Goal: Task Accomplishment & Management: Complete application form

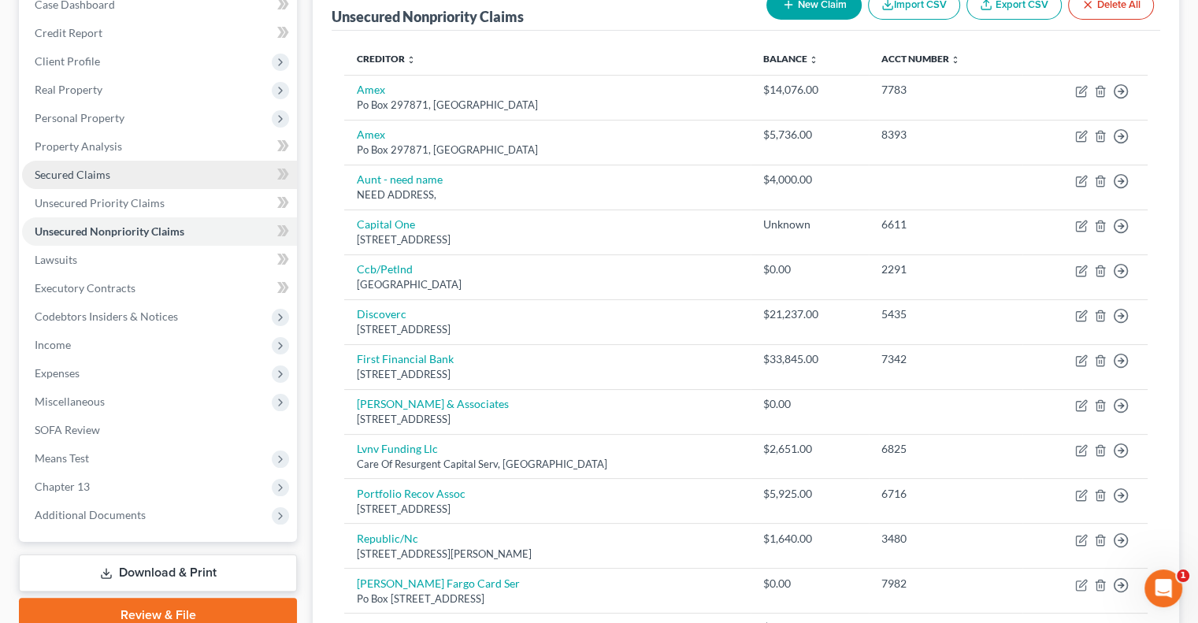
click at [95, 169] on span "Secured Claims" at bounding box center [73, 174] width 76 height 13
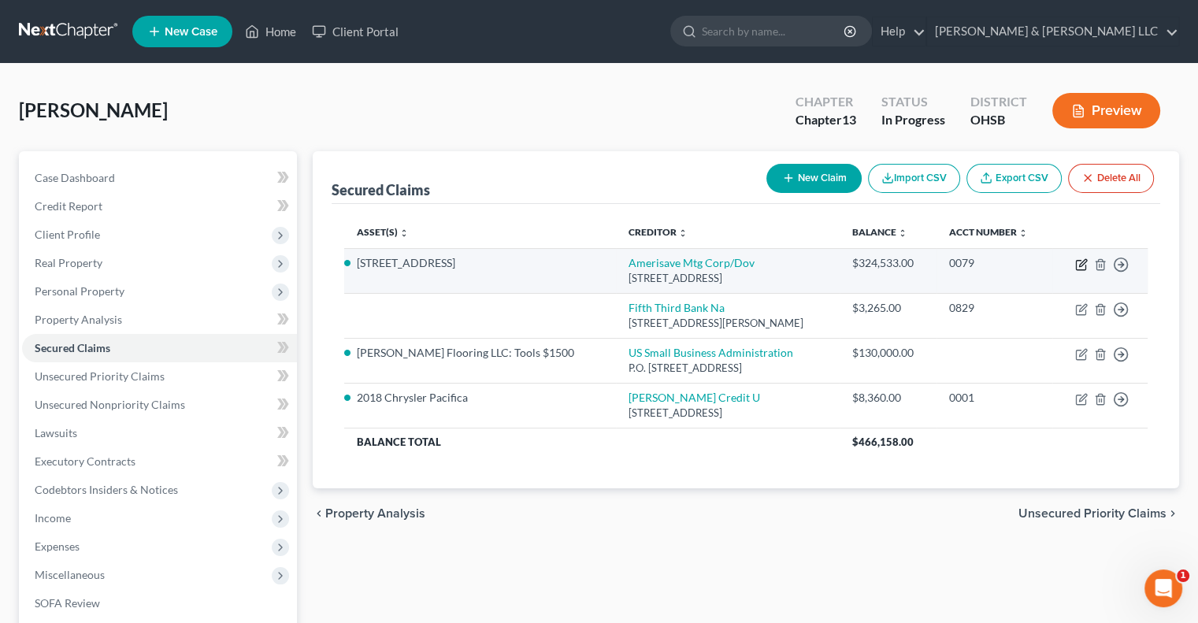
click at [1084, 267] on icon "button" at bounding box center [1081, 264] width 13 height 13
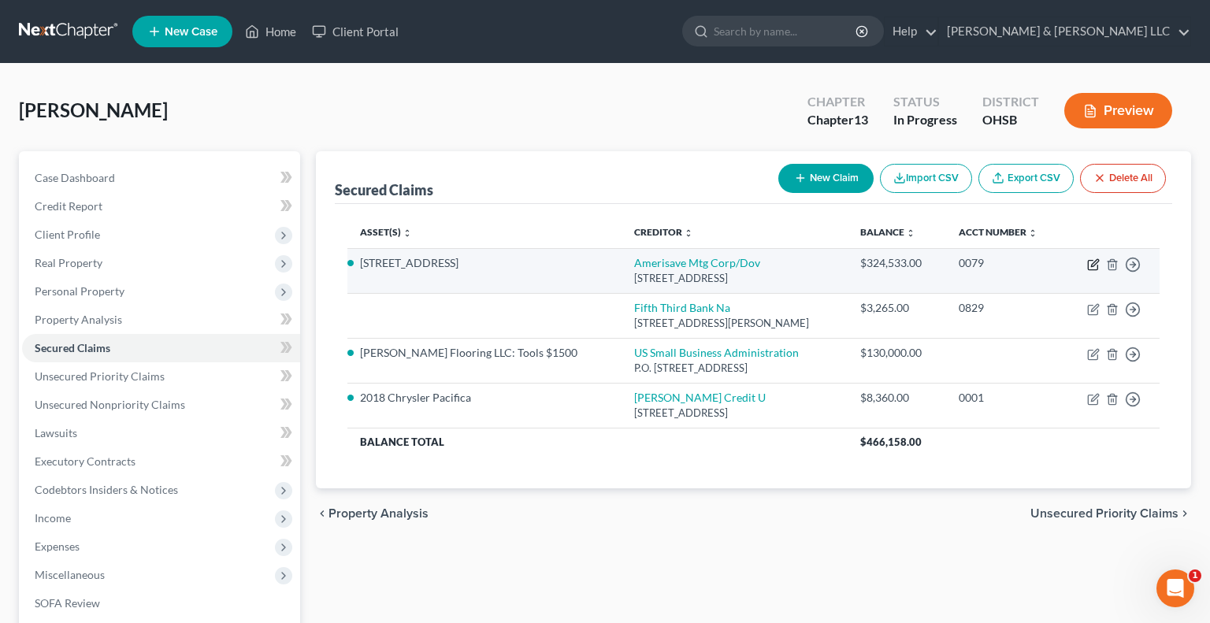
select select "14"
select select "0"
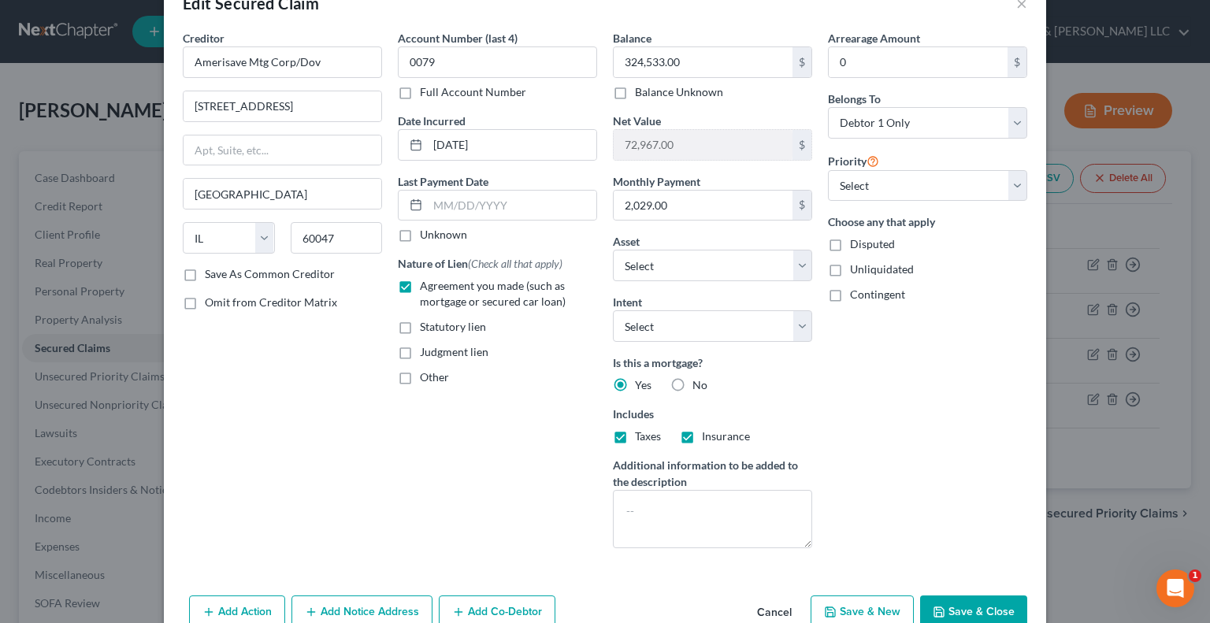
scroll to position [123, 0]
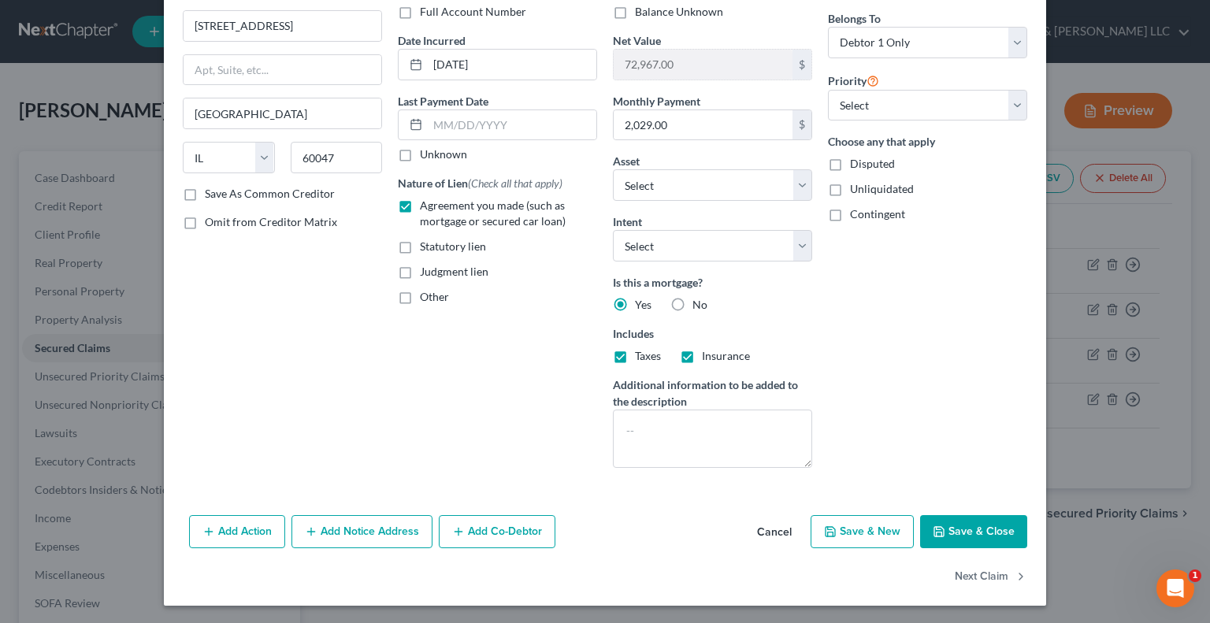
click at [320, 535] on button "Add Notice Address" at bounding box center [361, 531] width 141 height 33
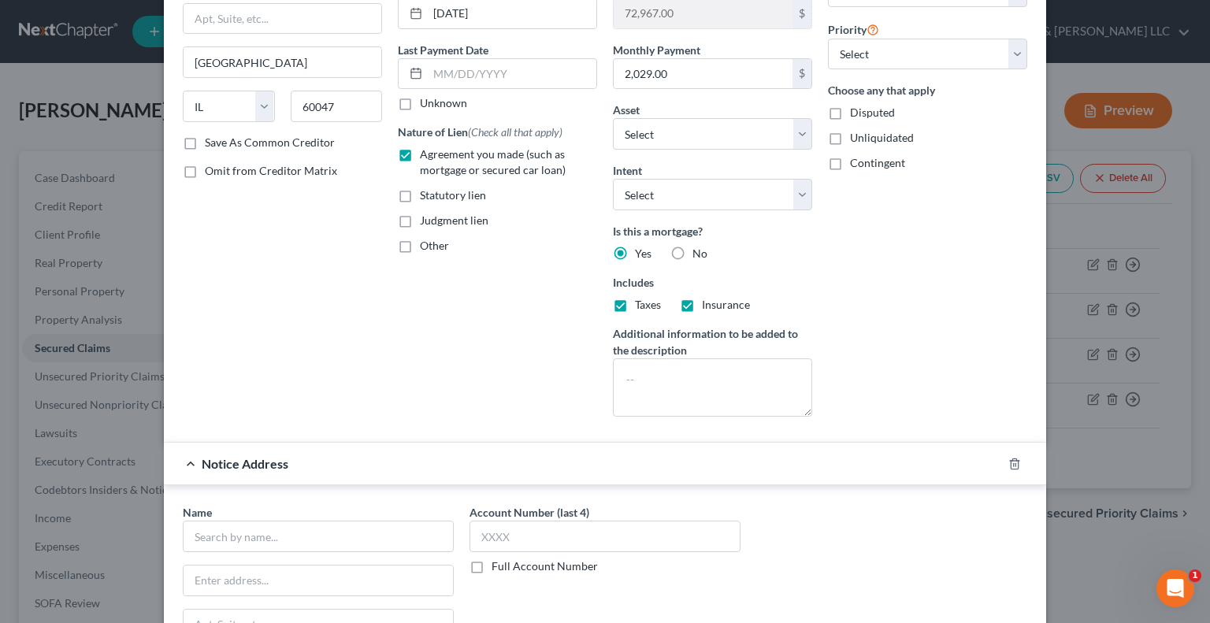
scroll to position [202, 0]
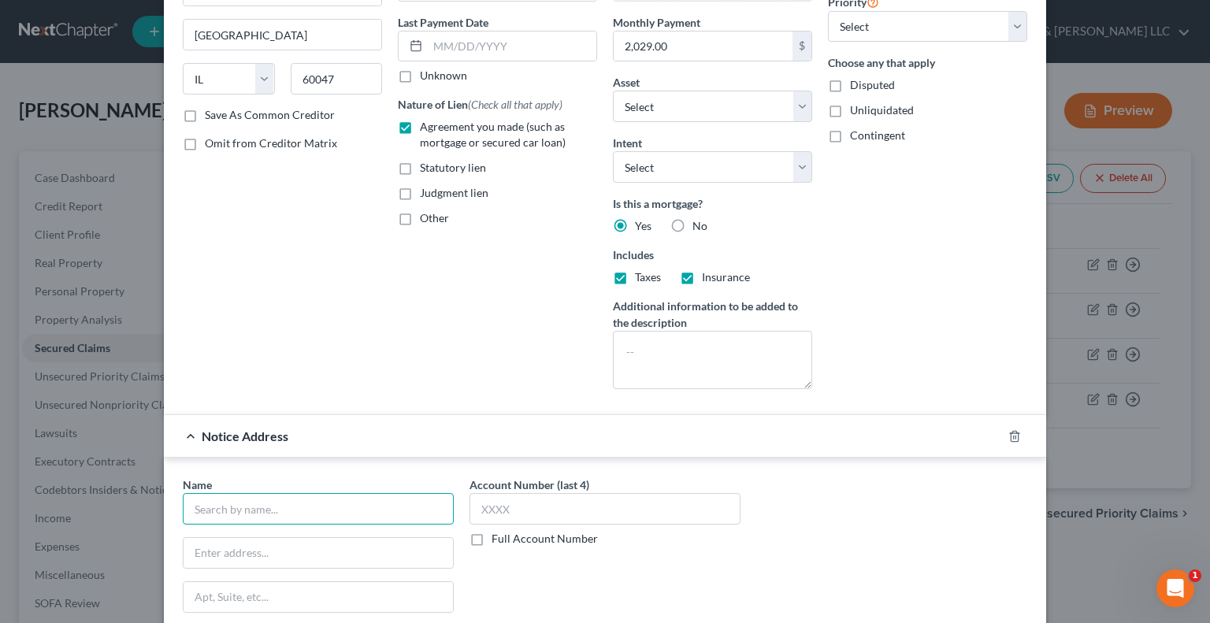
click at [332, 500] on input "text" at bounding box center [318, 509] width 271 height 32
type input "Brock & Scott, PLLC"
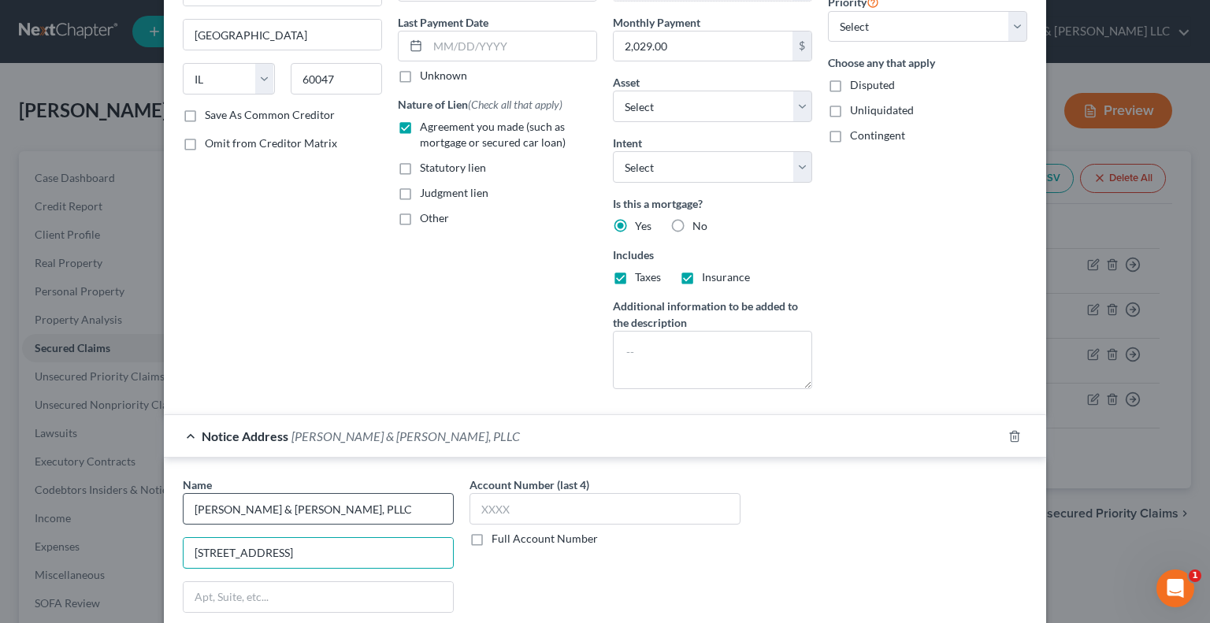
type input "6725 Miami Ave Suite 202"
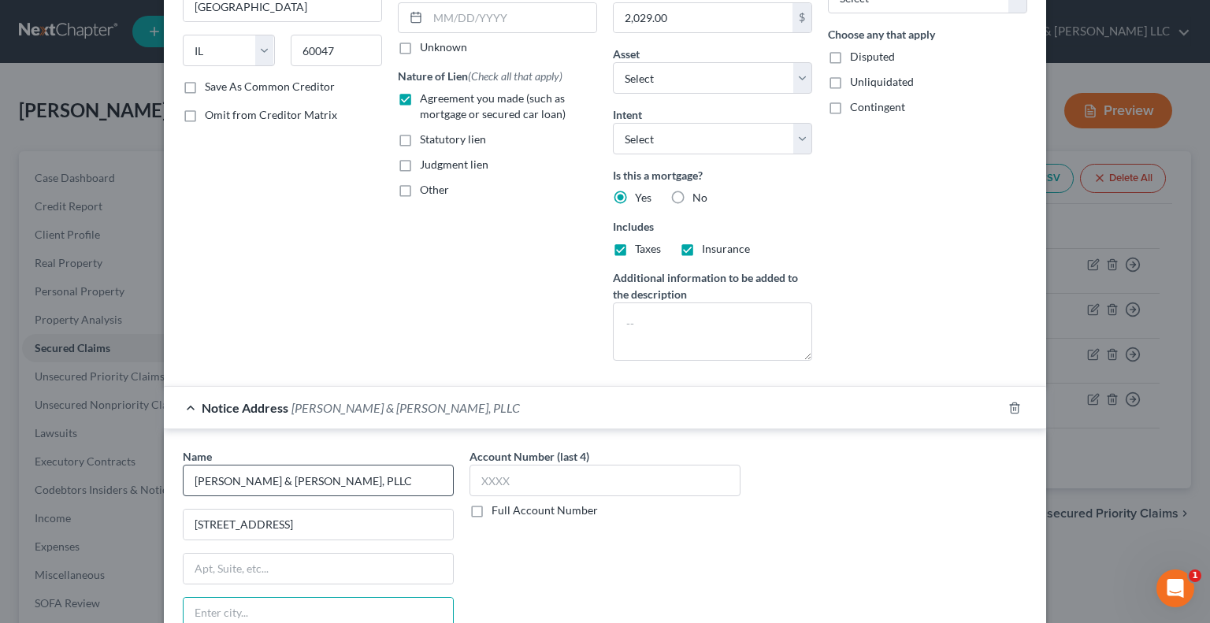
scroll to position [460, 0]
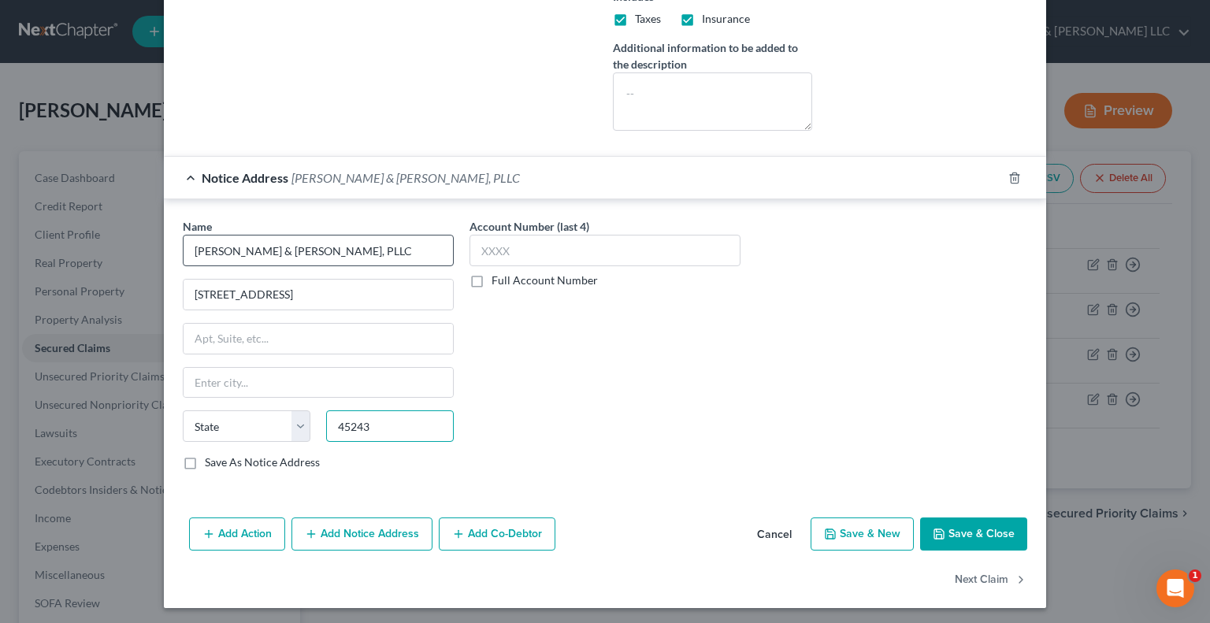
type input "45243"
type input "Cincinnati"
select select "36"
click at [205, 459] on label "Save As Notice Address" at bounding box center [262, 463] width 115 height 16
click at [211, 459] on input "Save As Notice Address" at bounding box center [216, 460] width 10 height 10
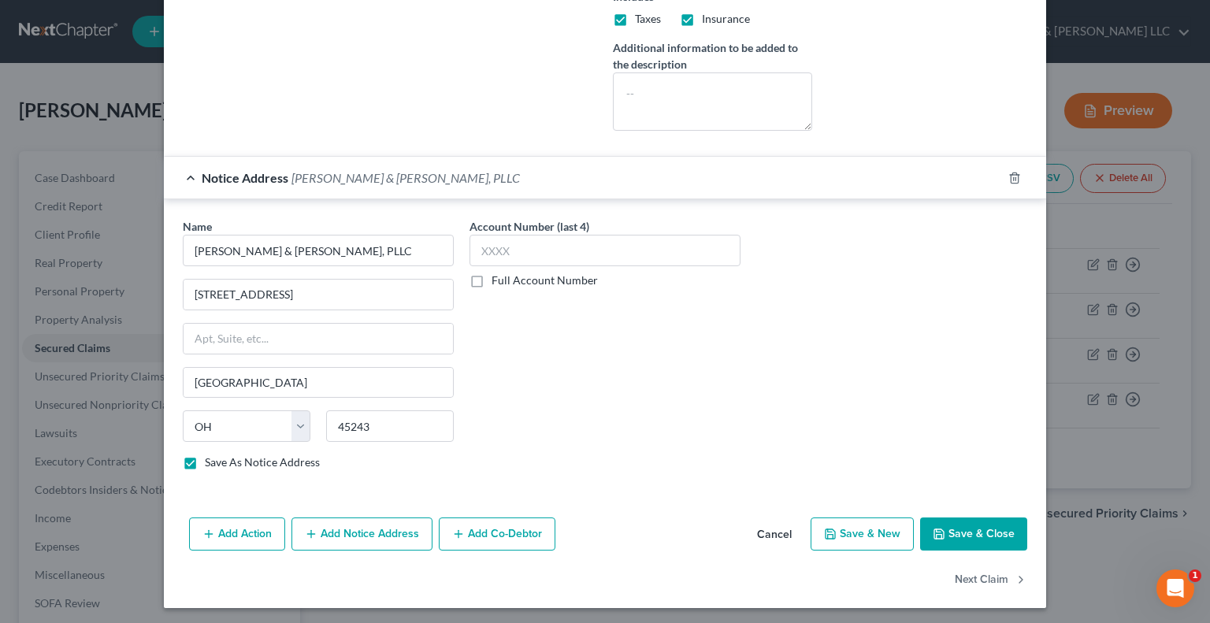
click at [938, 528] on icon "button" at bounding box center [939, 534] width 13 height 13
checkbox input "false"
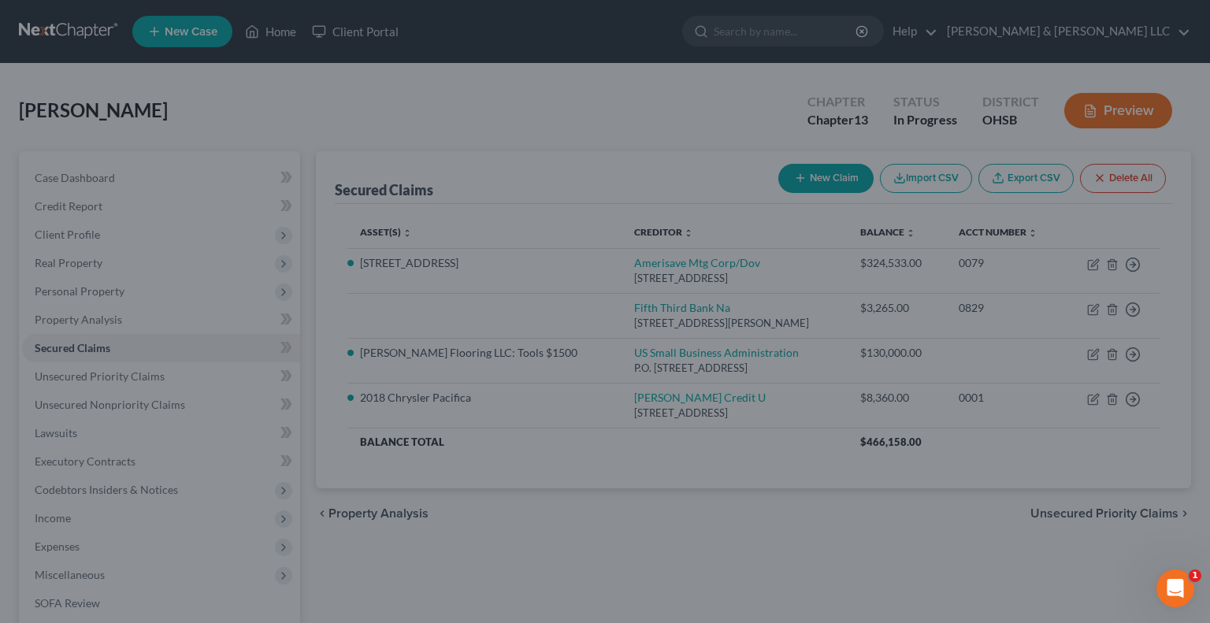
scroll to position [0, 0]
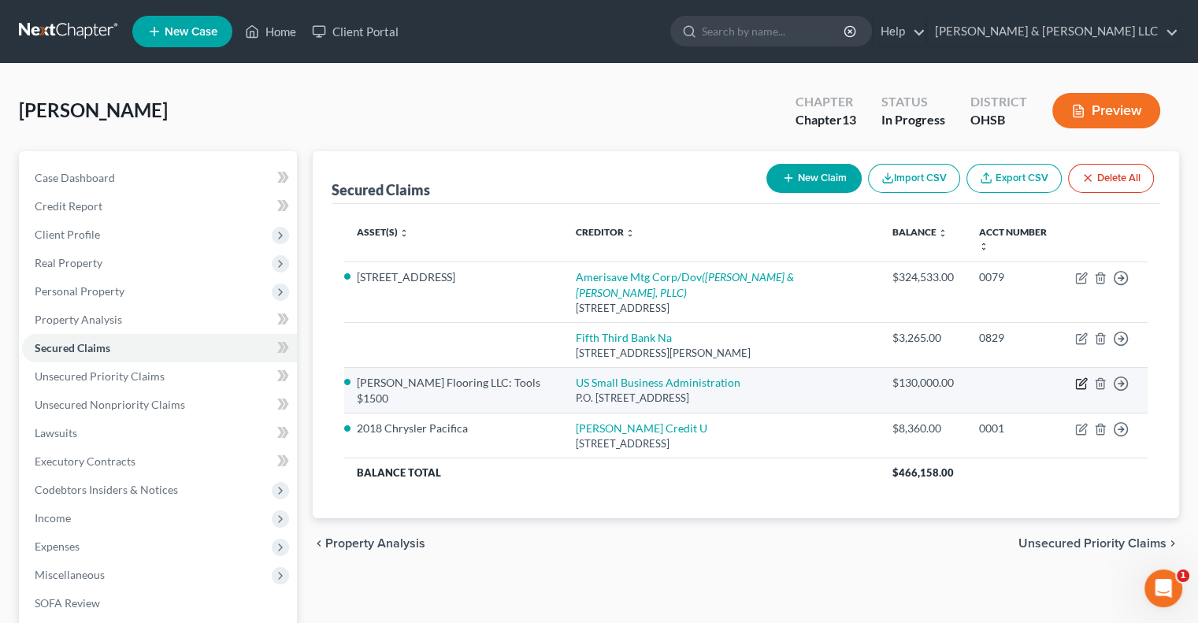
click at [1082, 377] on icon "button" at bounding box center [1081, 383] width 13 height 13
select select "38"
select select "0"
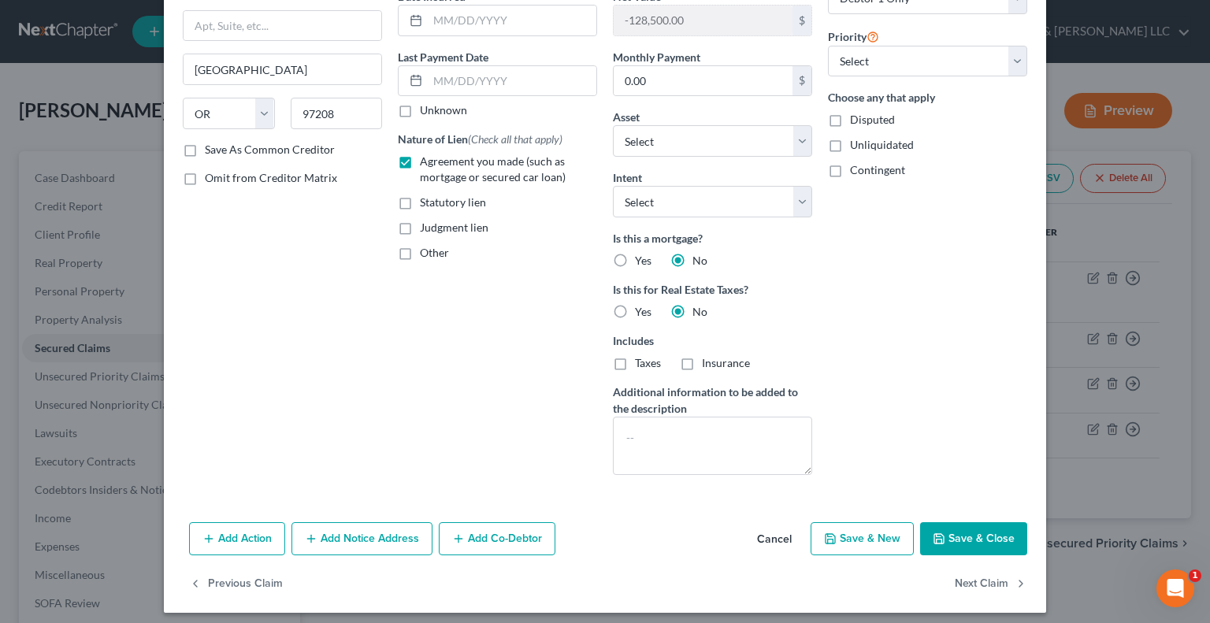
scroll to position [173, 0]
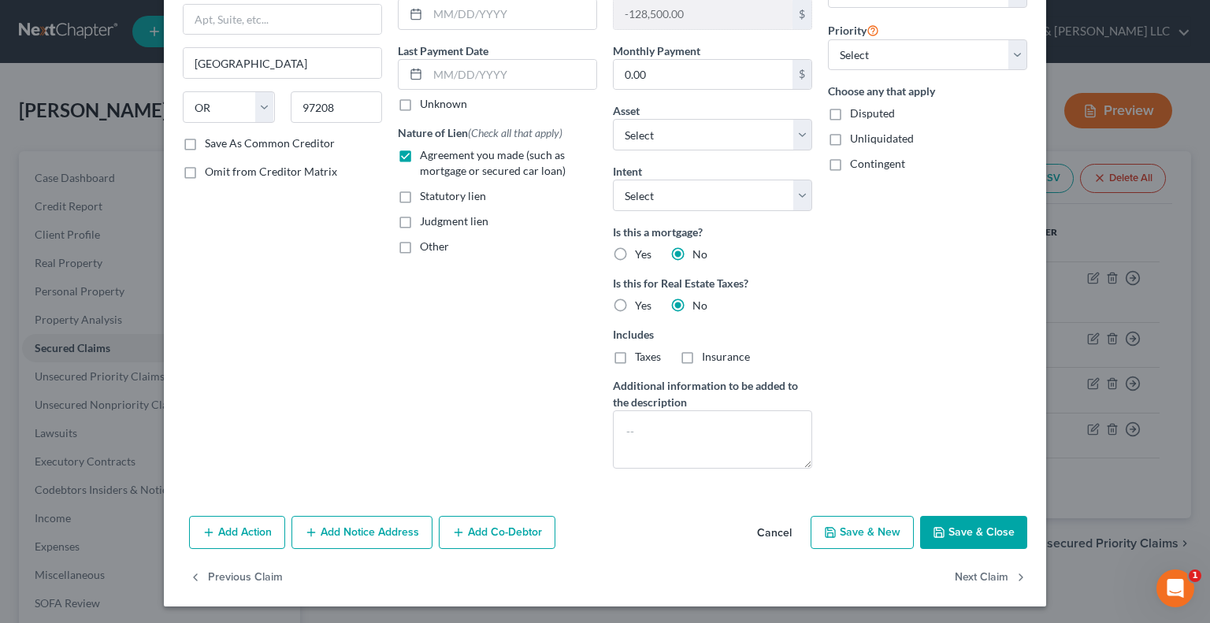
click at [347, 530] on button "Add Notice Address" at bounding box center [361, 532] width 141 height 33
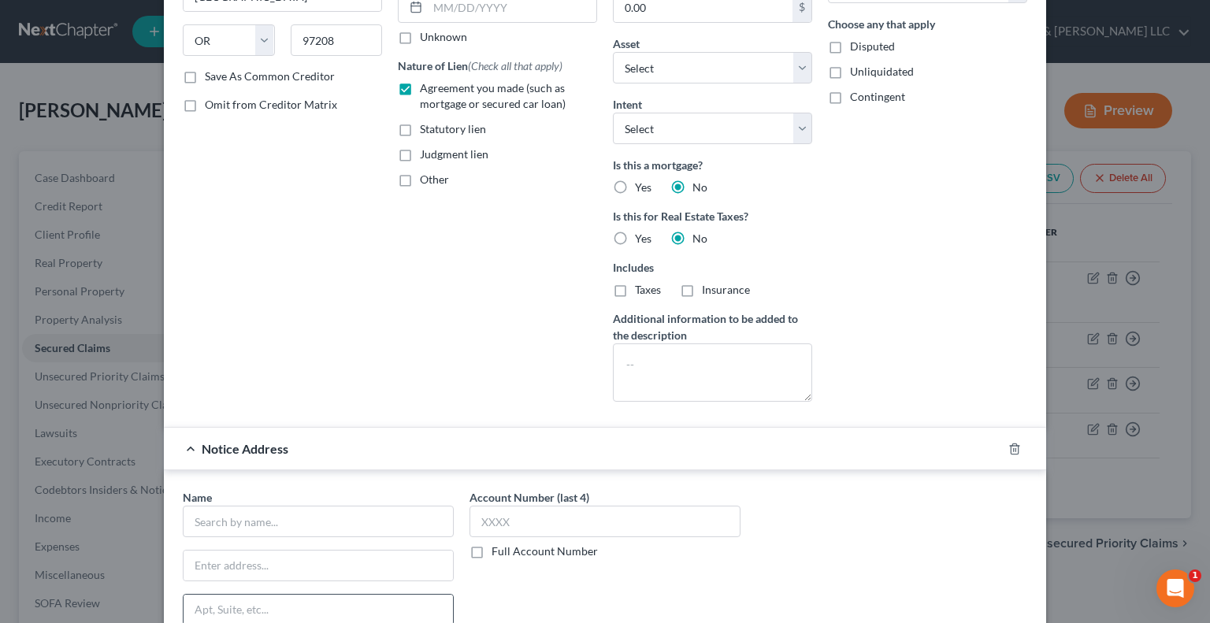
scroll to position [331, 0]
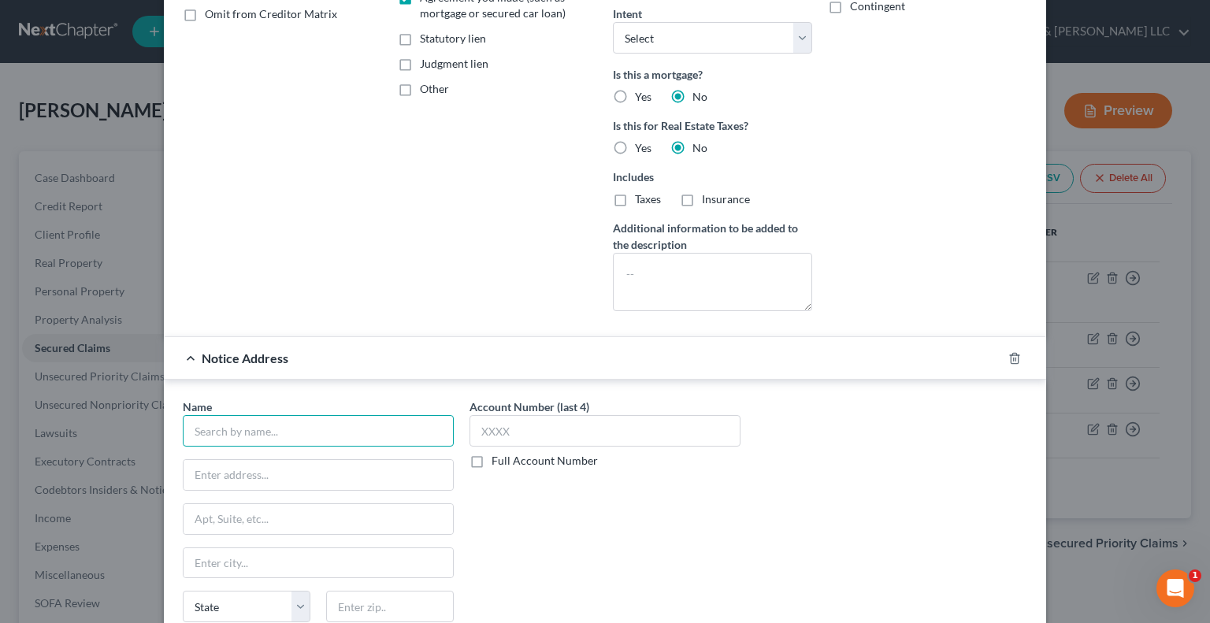
click at [330, 427] on input "text" at bounding box center [318, 431] width 271 height 32
type input "US Small Business Administration"
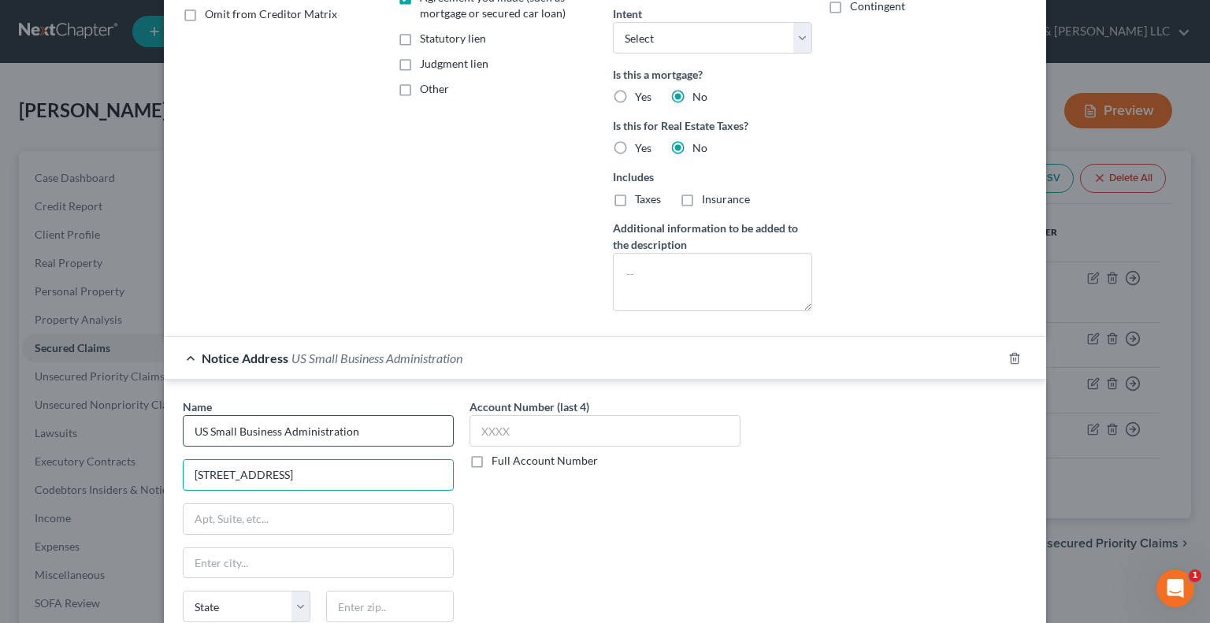
type input "2 North Street, Suite 320"
type input "35203"
type input "Birmingham"
select select "0"
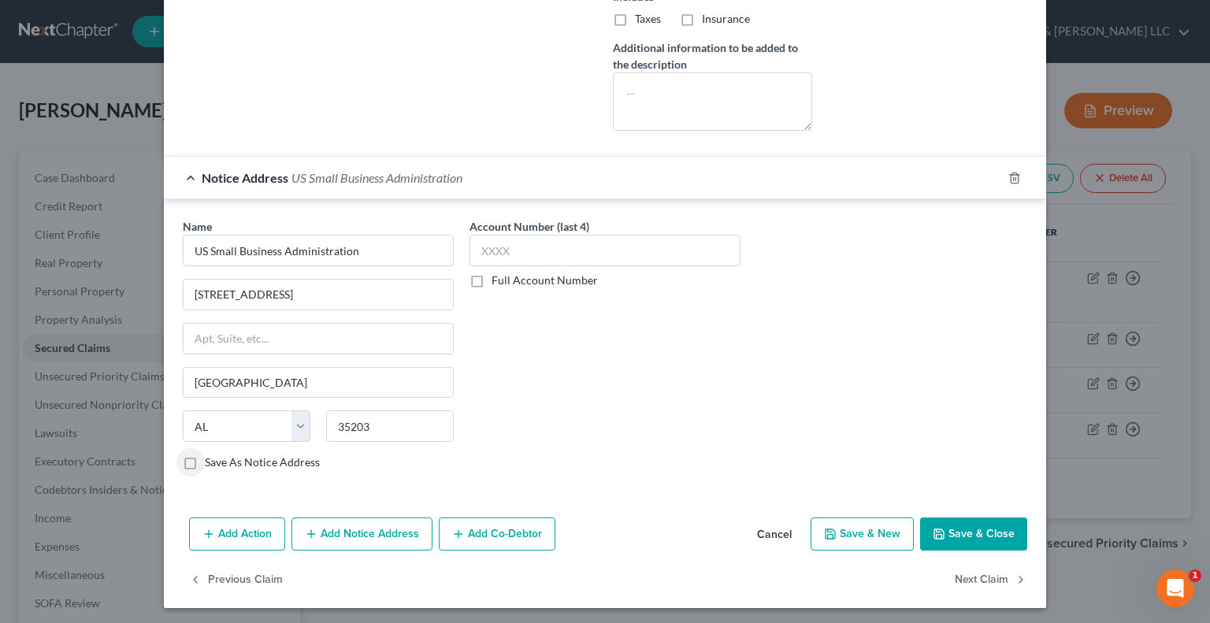
click at [205, 457] on label "Save As Notice Address" at bounding box center [262, 463] width 115 height 16
click at [211, 457] on input "Save As Notice Address" at bounding box center [216, 460] width 10 height 10
click at [951, 529] on button "Save & Close" at bounding box center [973, 534] width 107 height 33
checkbox input "false"
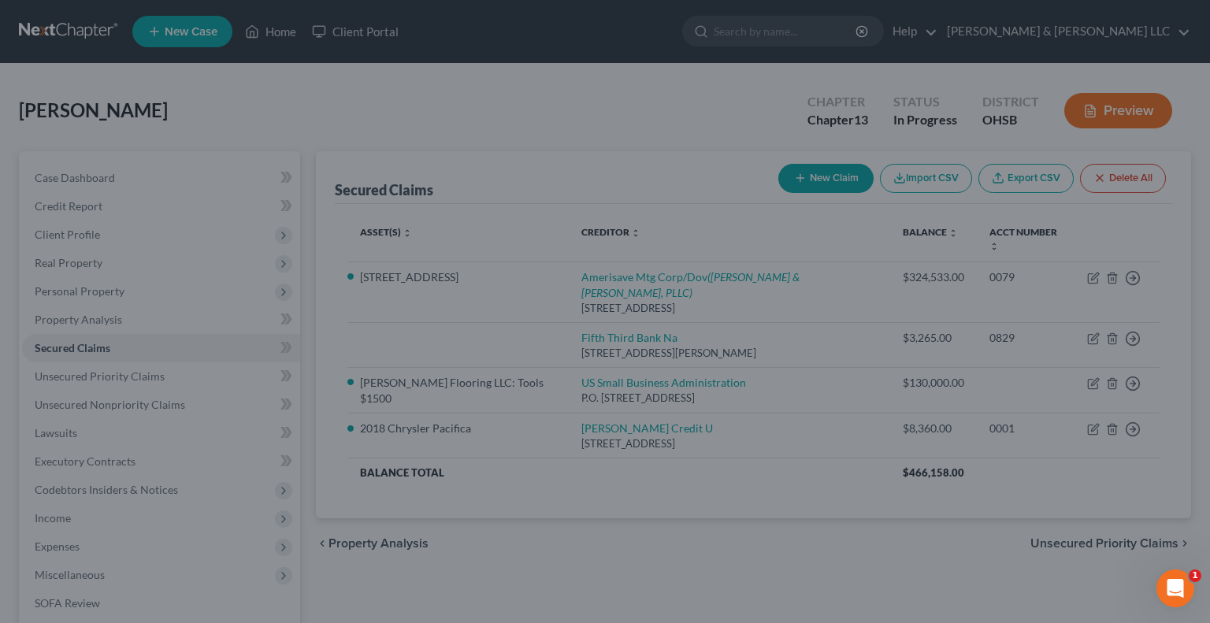
select select "6"
type input "0"
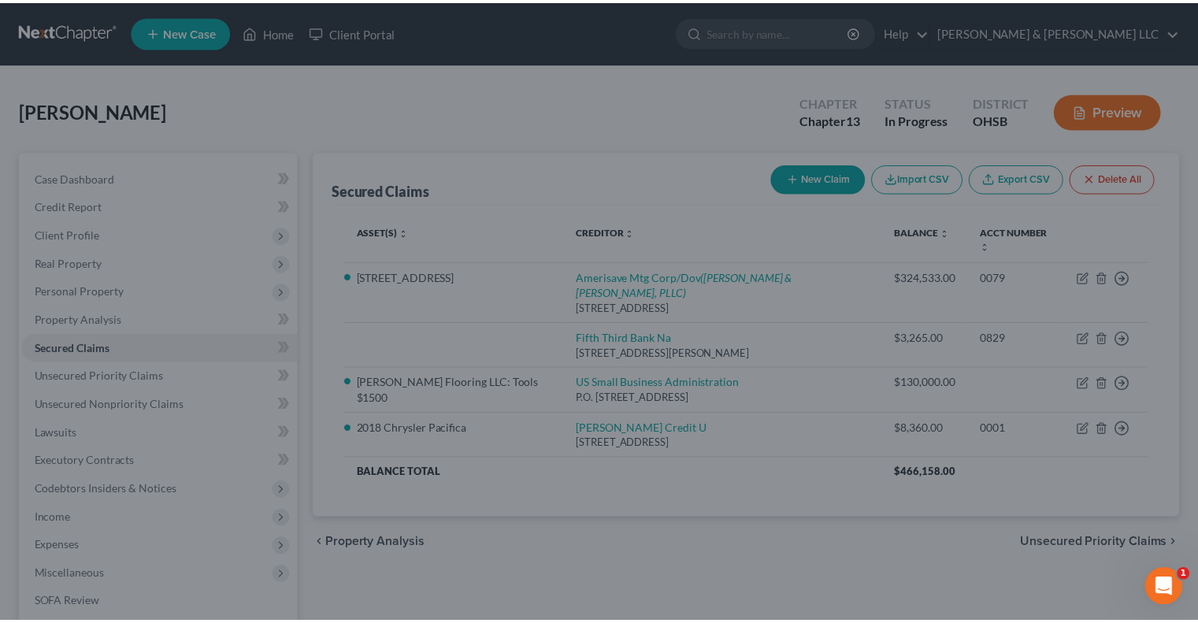
scroll to position [0, 0]
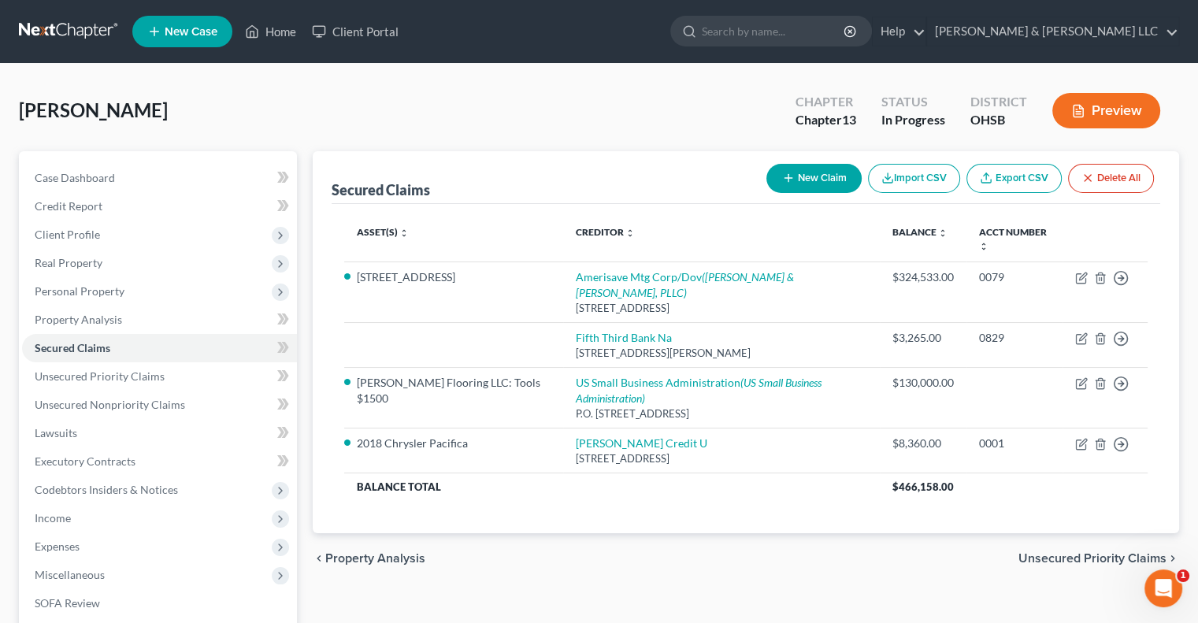
click at [1053, 552] on span "Unsecured Priority Claims" at bounding box center [1093, 558] width 148 height 13
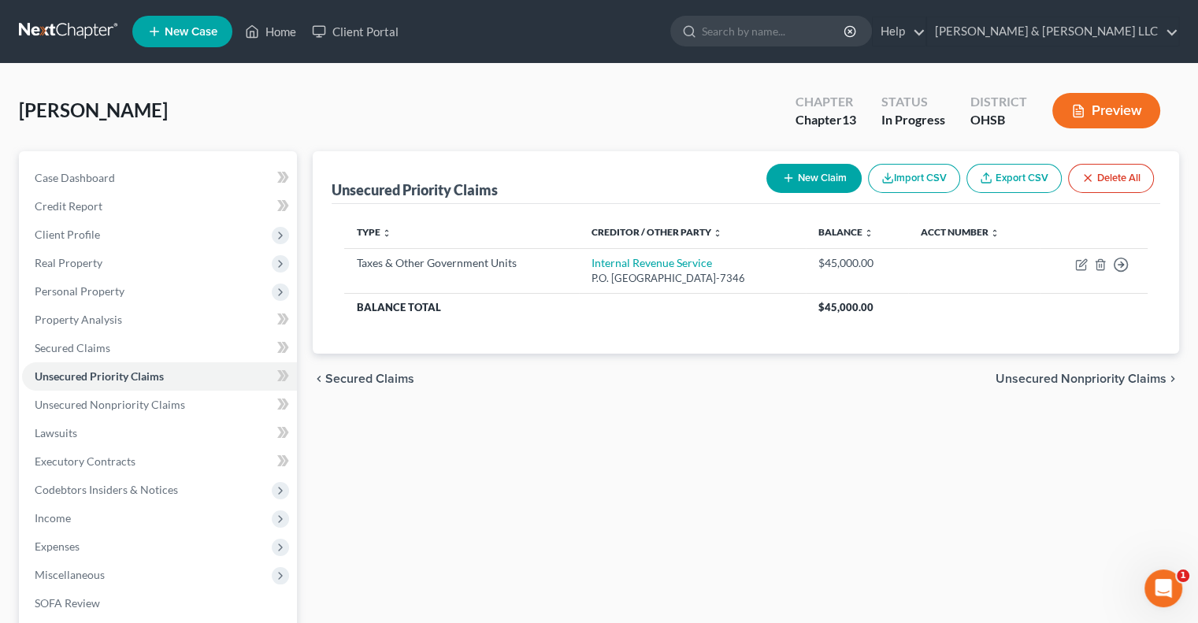
click at [1016, 380] on span "Unsecured Nonpriority Claims" at bounding box center [1081, 379] width 171 height 13
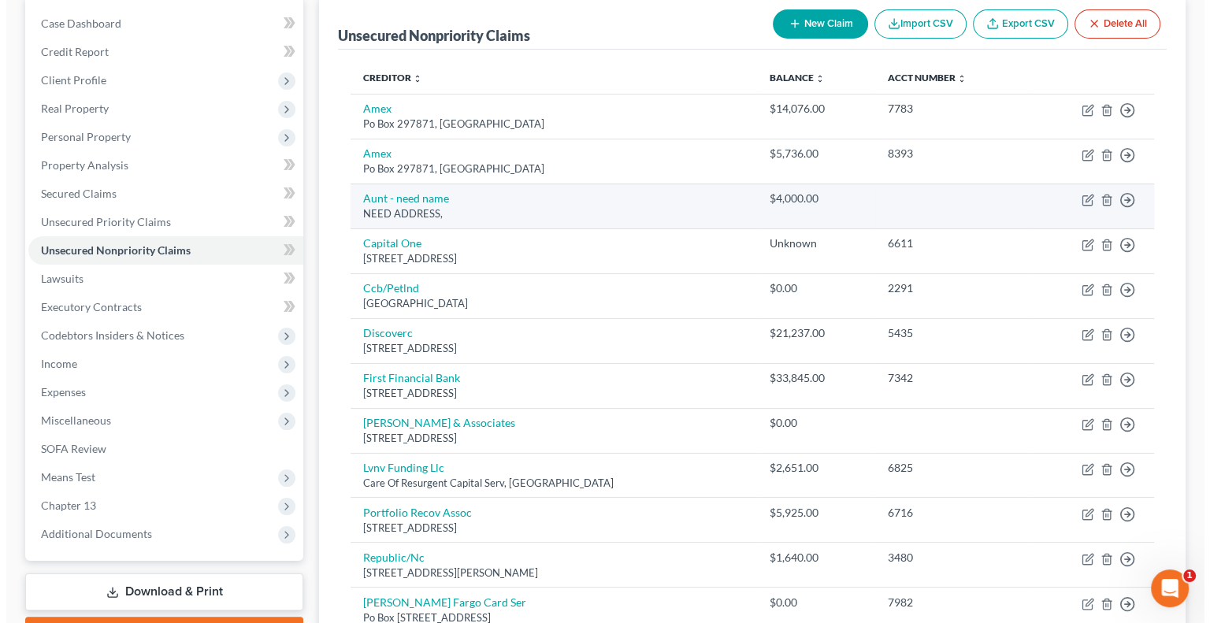
scroll to position [158, 0]
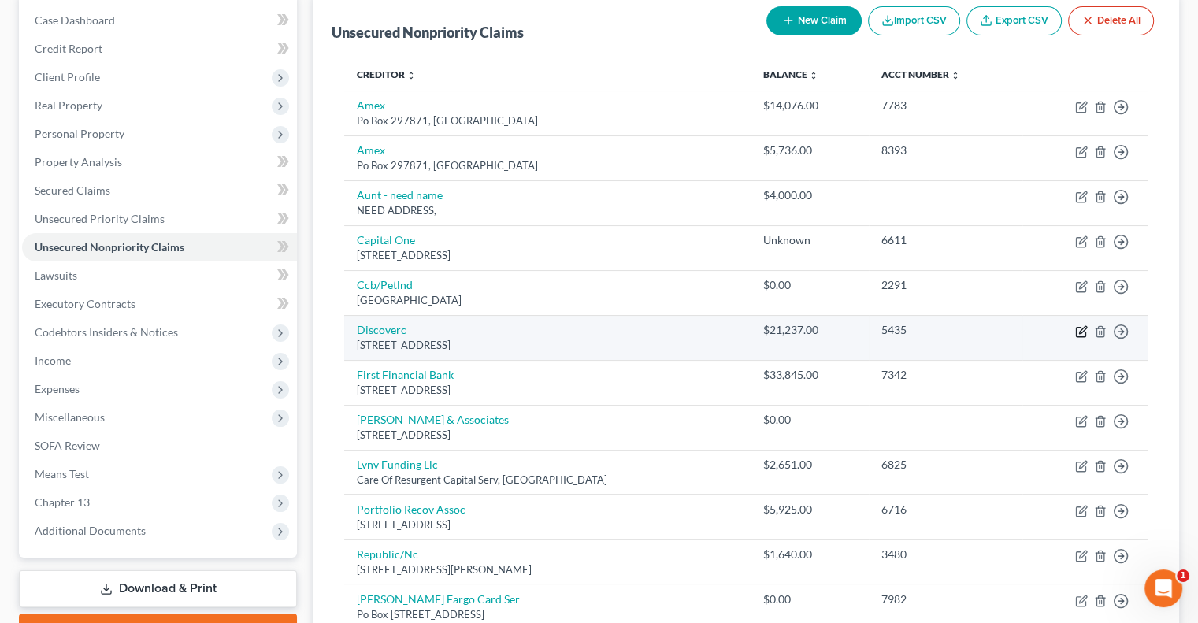
click at [1079, 329] on icon "button" at bounding box center [1081, 331] width 13 height 13
select select "46"
select select "2"
select select "0"
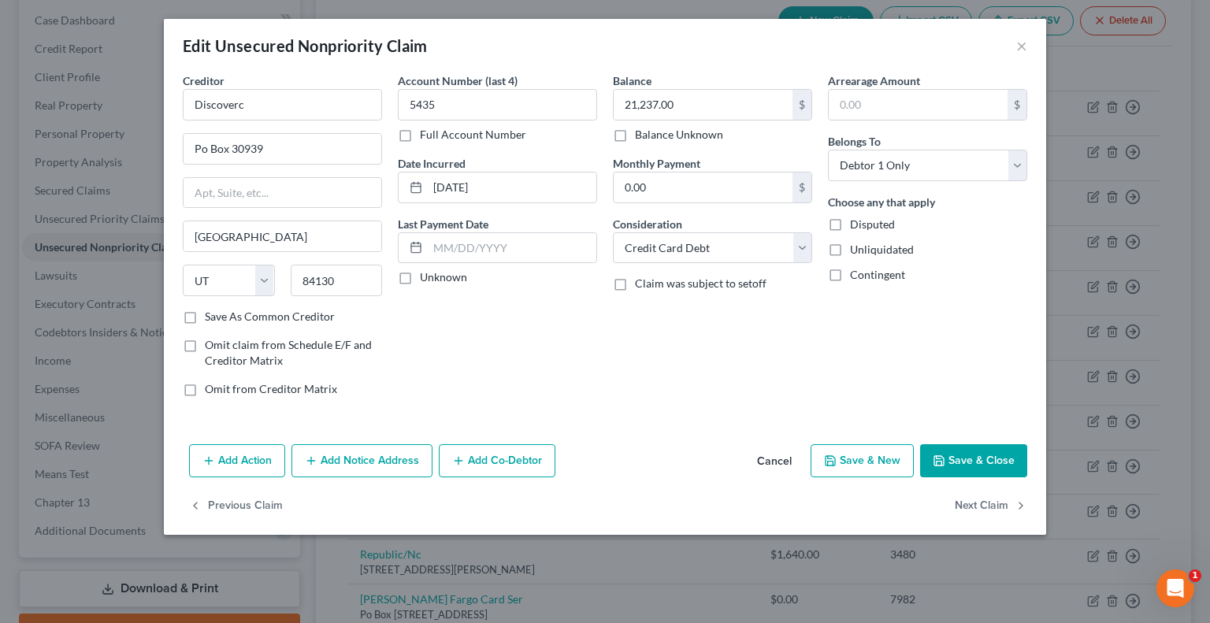
click at [345, 465] on button "Add Notice Address" at bounding box center [361, 460] width 141 height 33
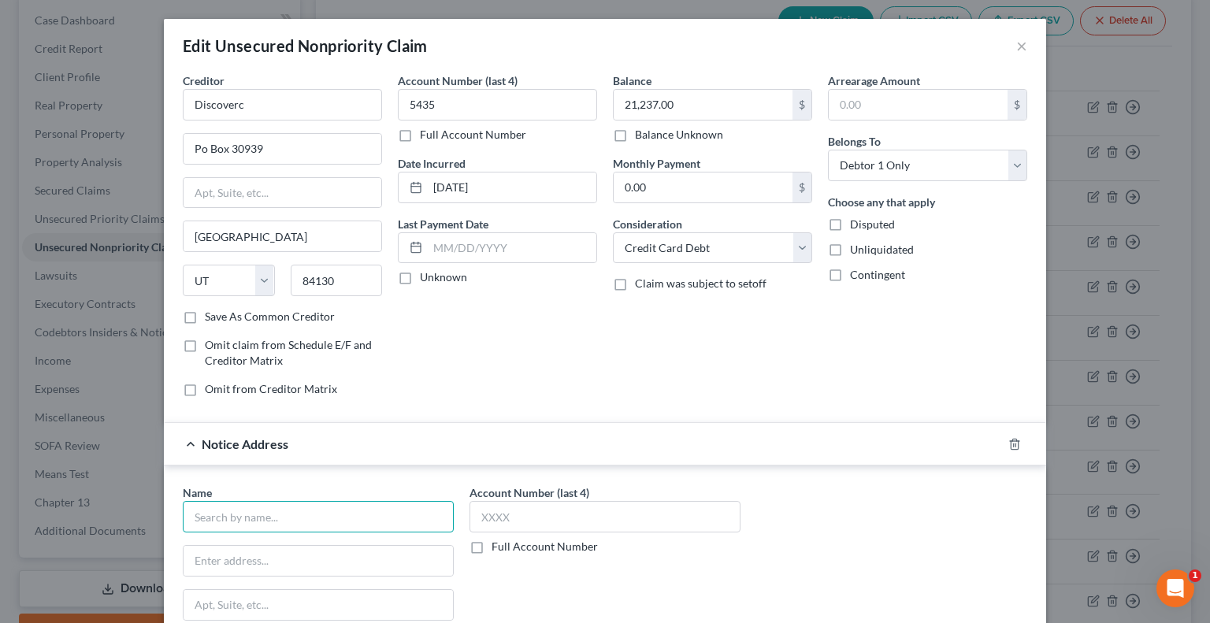
click at [260, 525] on input "text" at bounding box center [318, 517] width 271 height 32
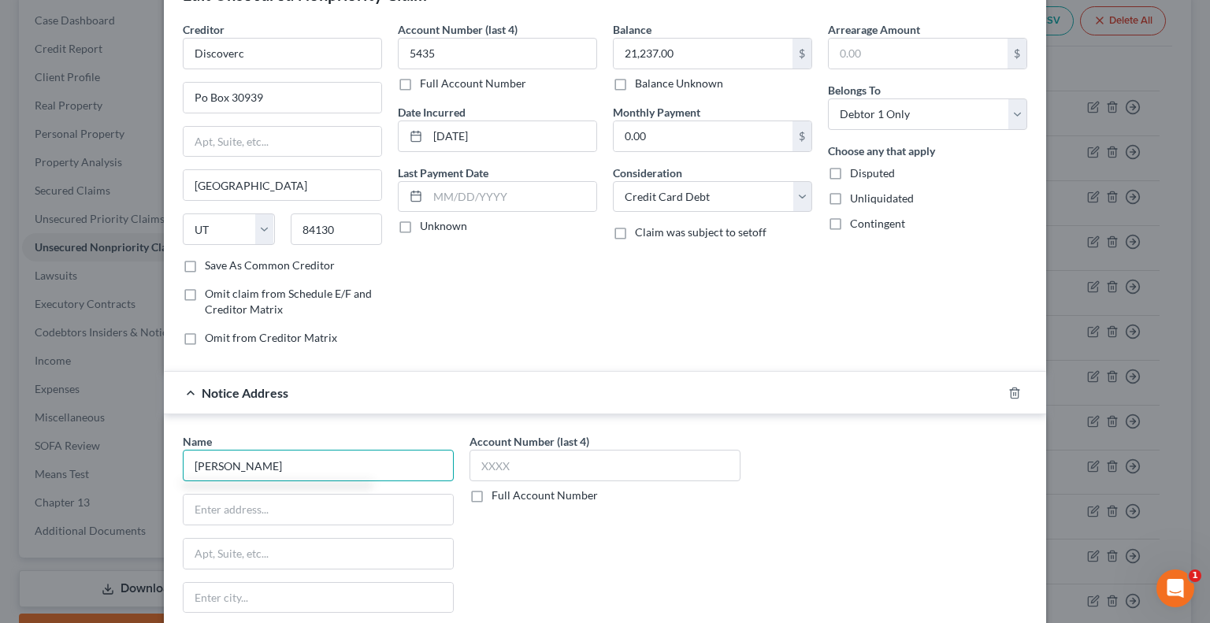
scroll to position [79, 0]
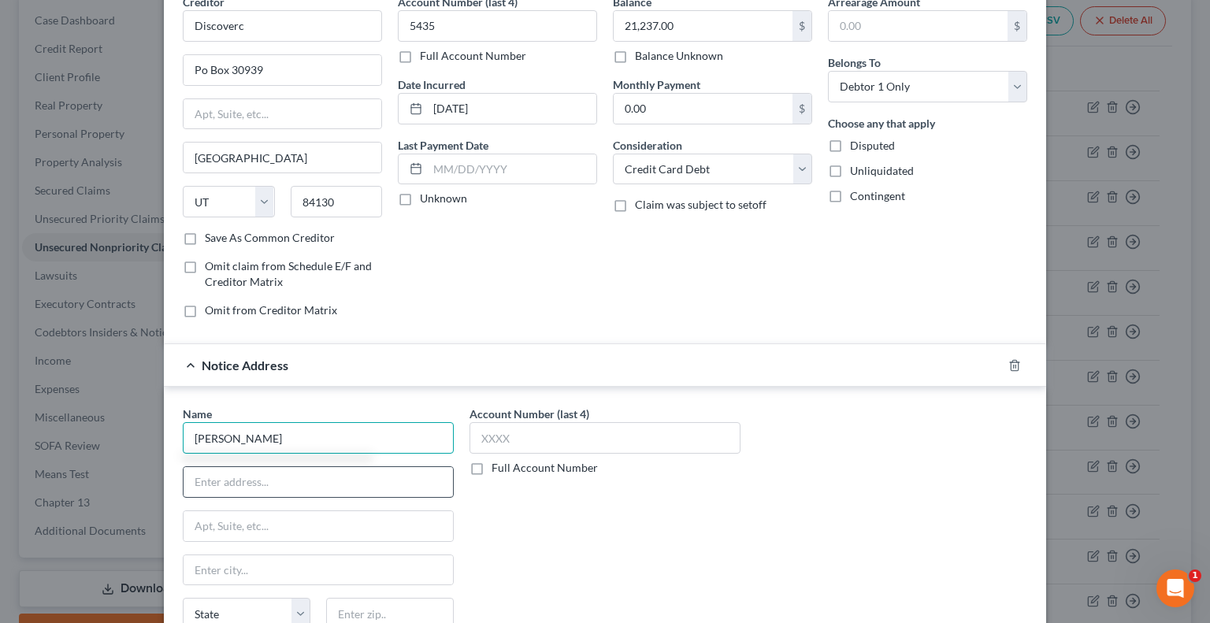
type input "Sean Winters"
click at [241, 485] on input "text" at bounding box center [318, 482] width 269 height 30
type input "PO Box 3006"
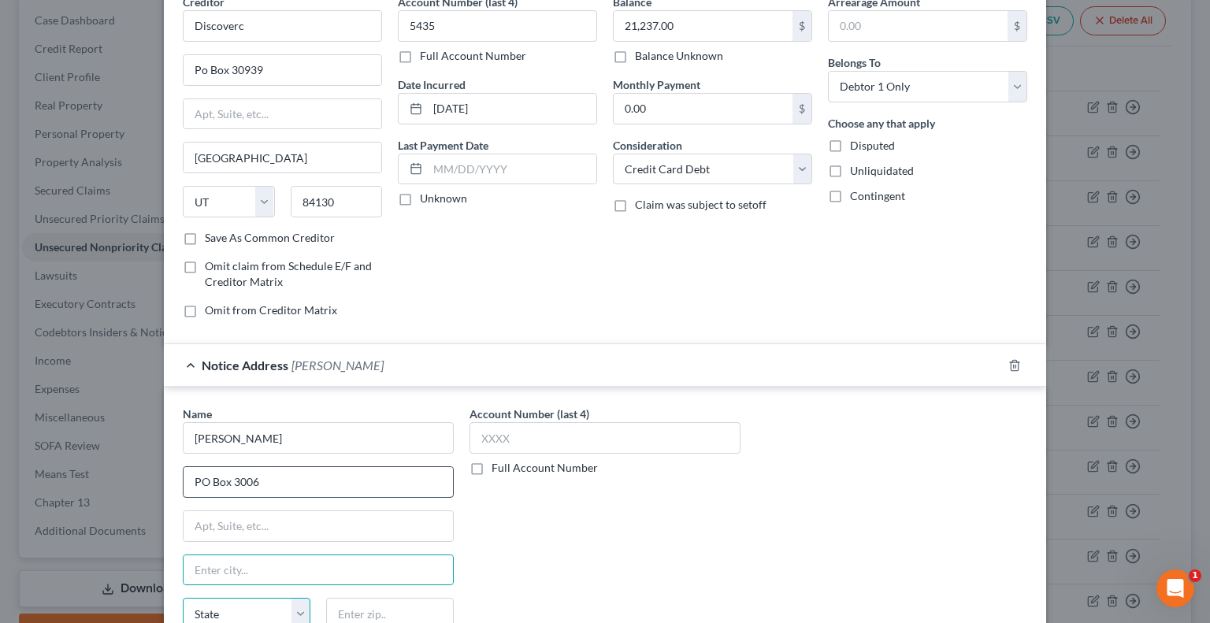
scroll to position [82, 0]
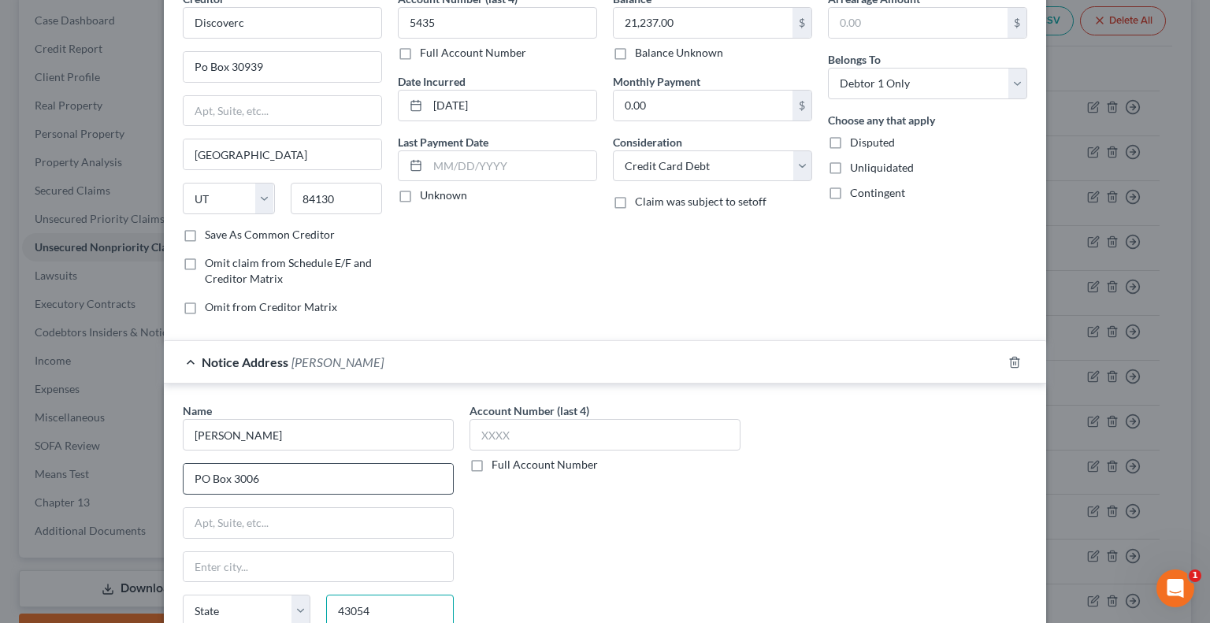
type input "43054"
type input "New Albany"
select select "36"
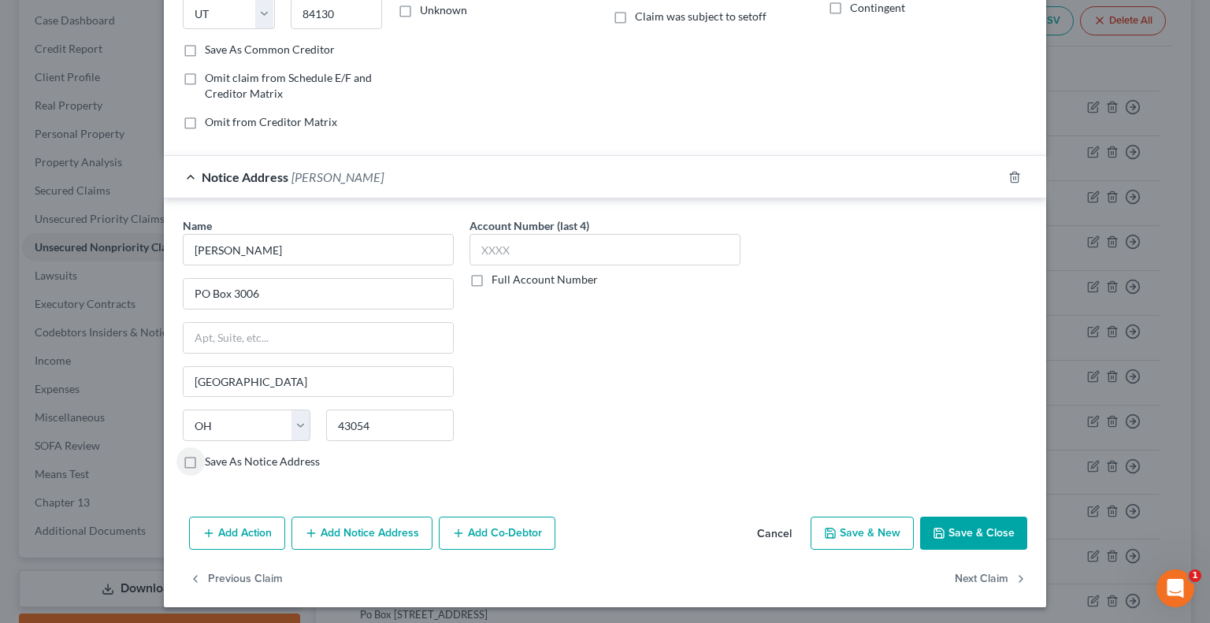
click at [205, 462] on label "Save As Notice Address" at bounding box center [262, 462] width 115 height 16
click at [211, 462] on input "Save As Notice Address" at bounding box center [216, 459] width 10 height 10
click at [948, 524] on button "Save & Close" at bounding box center [973, 533] width 107 height 33
checkbox input "false"
type input "0"
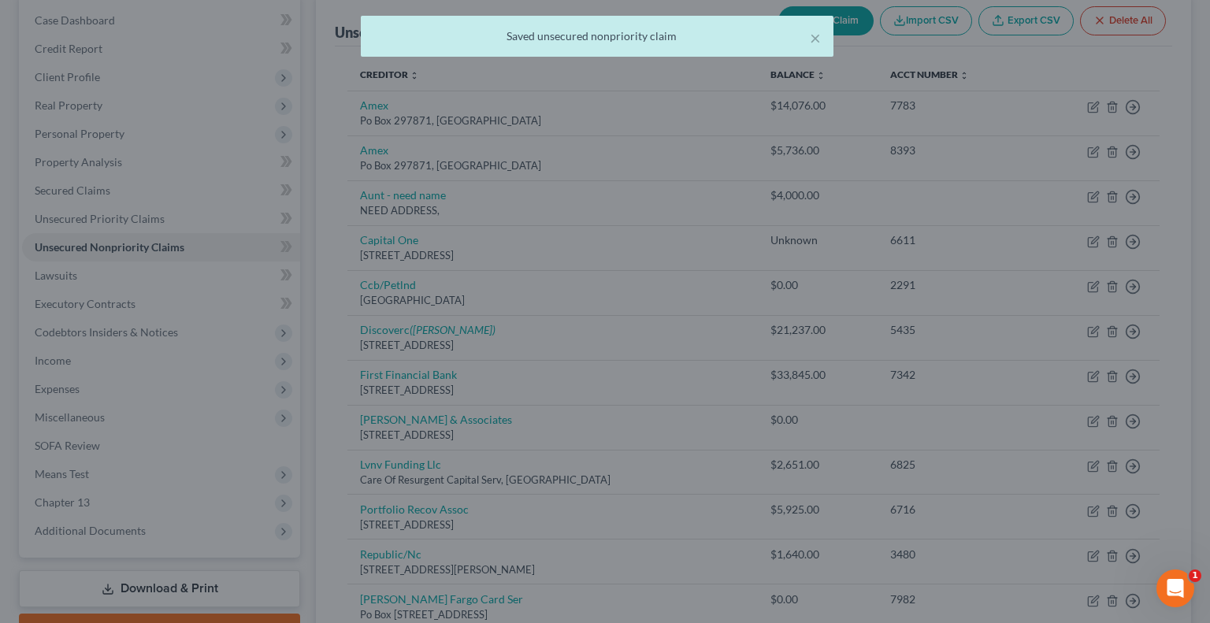
scroll to position [0, 0]
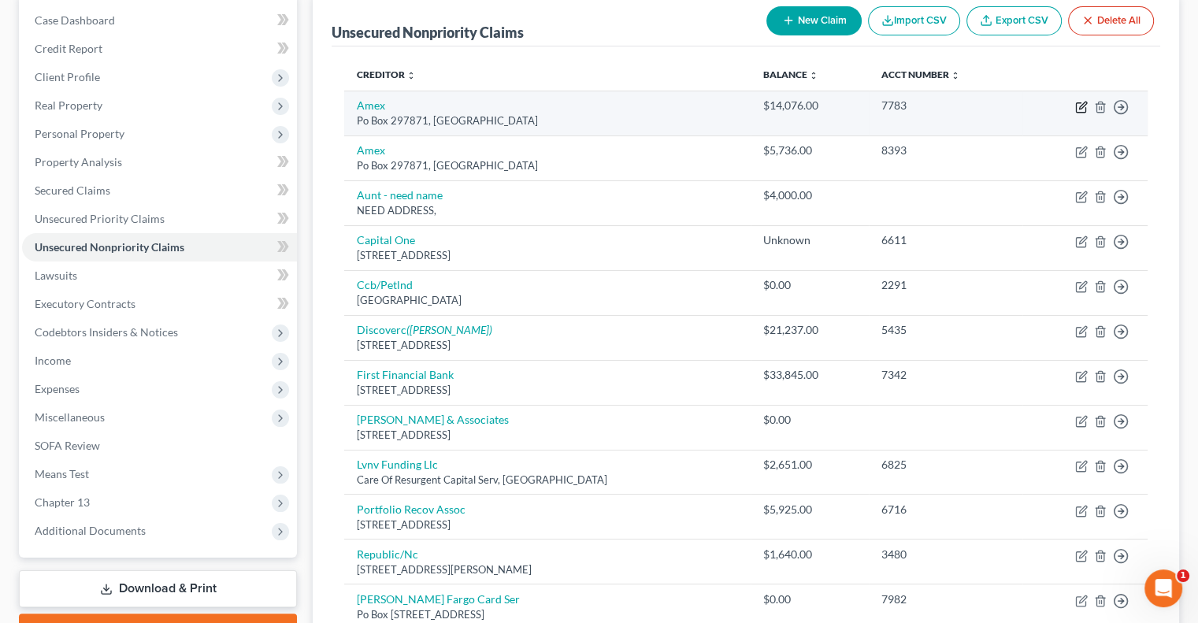
click at [1082, 107] on icon "button" at bounding box center [1081, 107] width 13 height 13
select select "9"
select select "2"
select select "0"
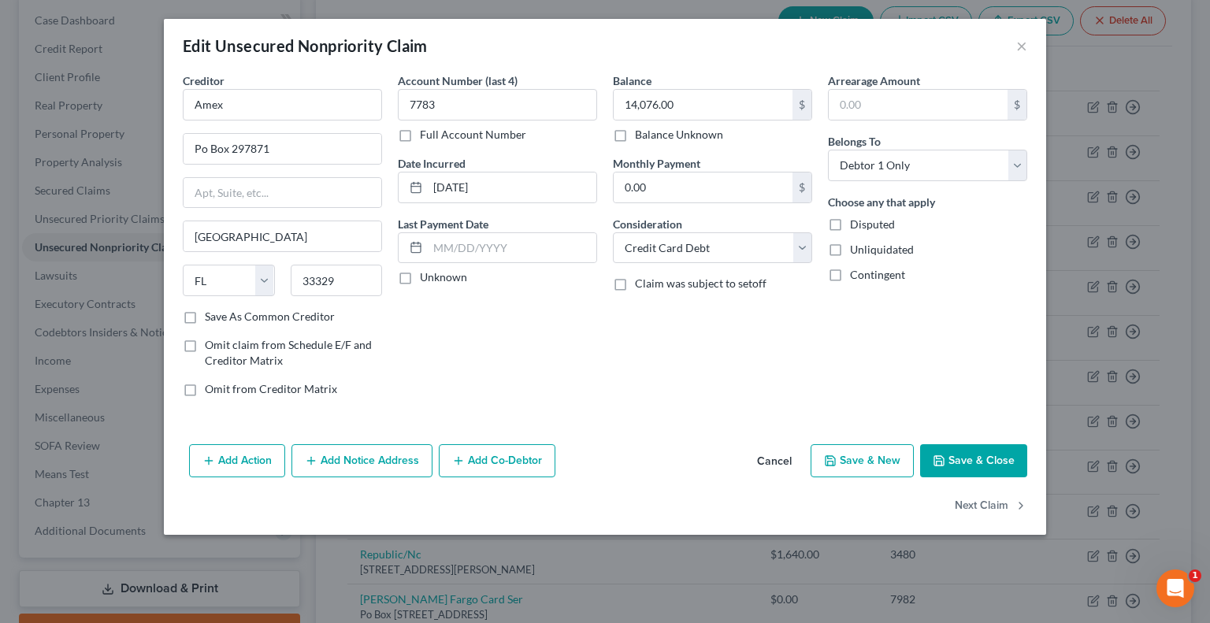
click at [329, 469] on button "Add Notice Address" at bounding box center [361, 460] width 141 height 33
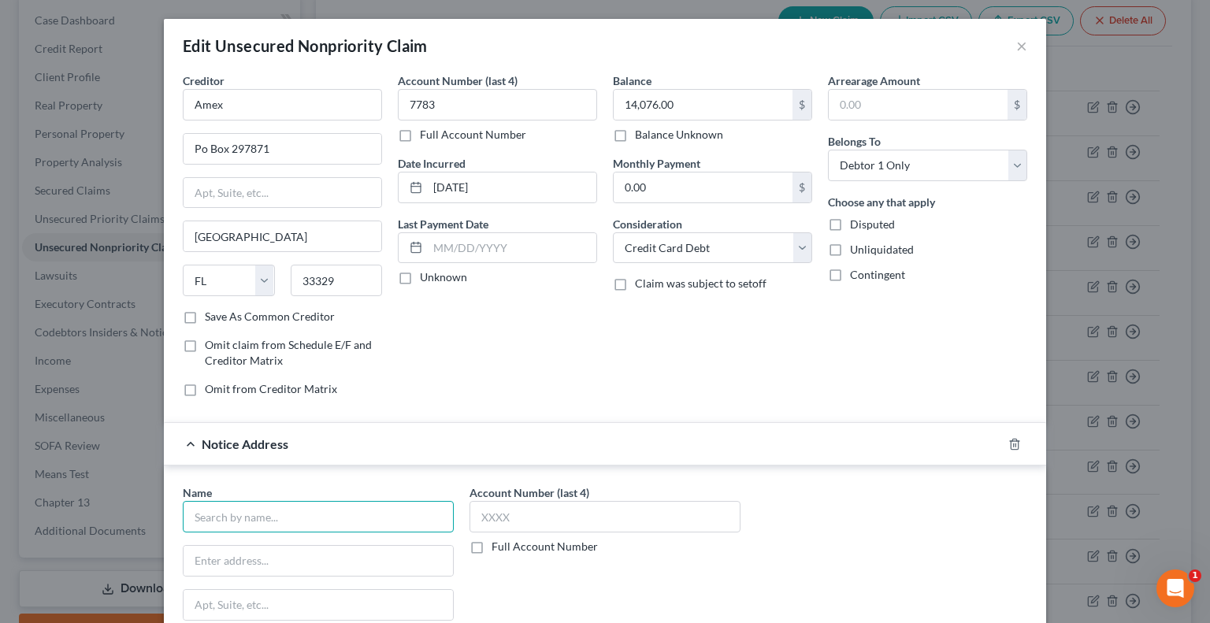
click at [270, 512] on input "text" at bounding box center [318, 517] width 271 height 32
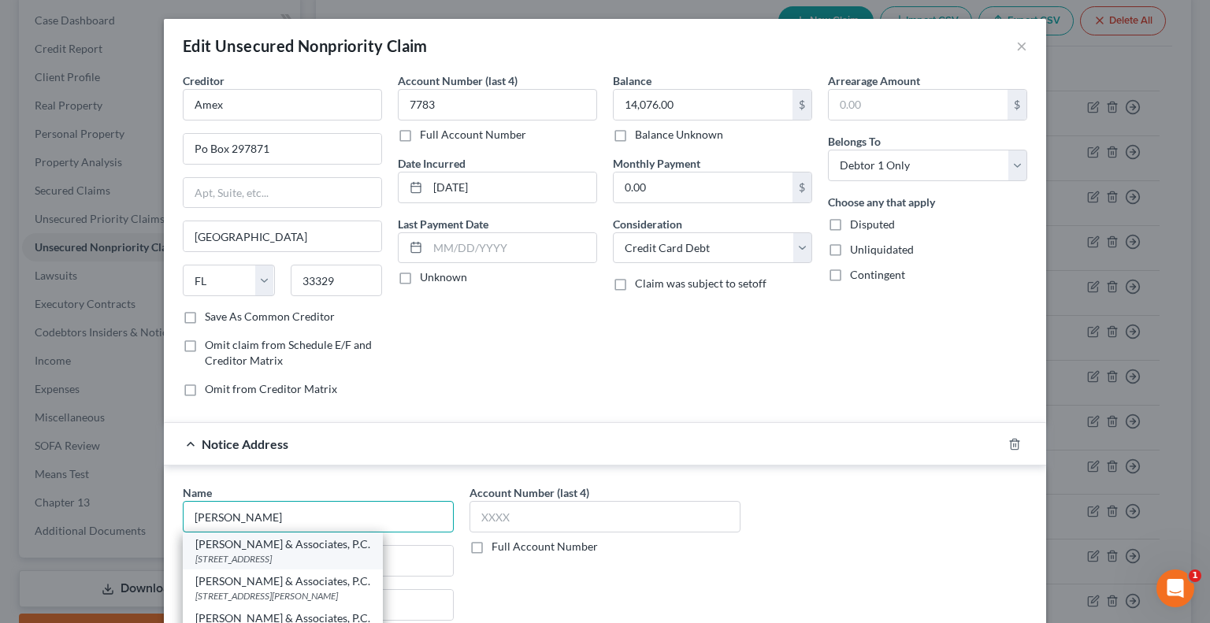
scroll to position [79, 0]
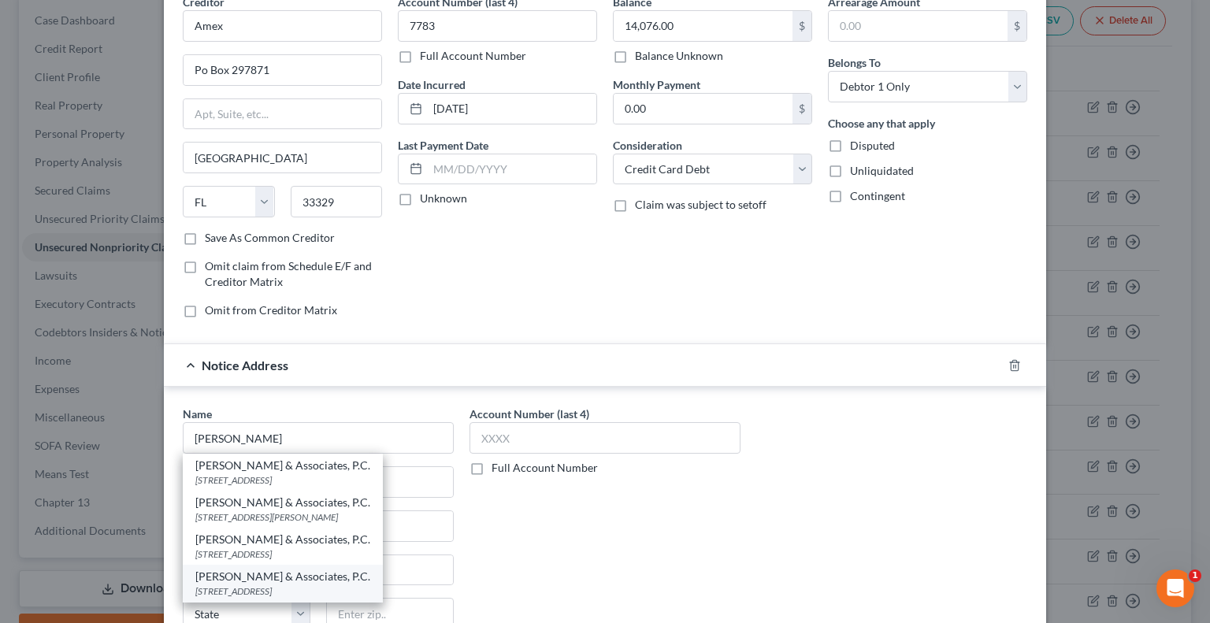
click at [265, 585] on div "4511 ROCKSIDE ROAD SUITE 210, Independence, OH 44131" at bounding box center [282, 591] width 175 height 13
type input "Zwicker & Associates, P.C."
type input "4511 ROCKSIDE ROAD SUITE 210"
type input "Independence"
select select "36"
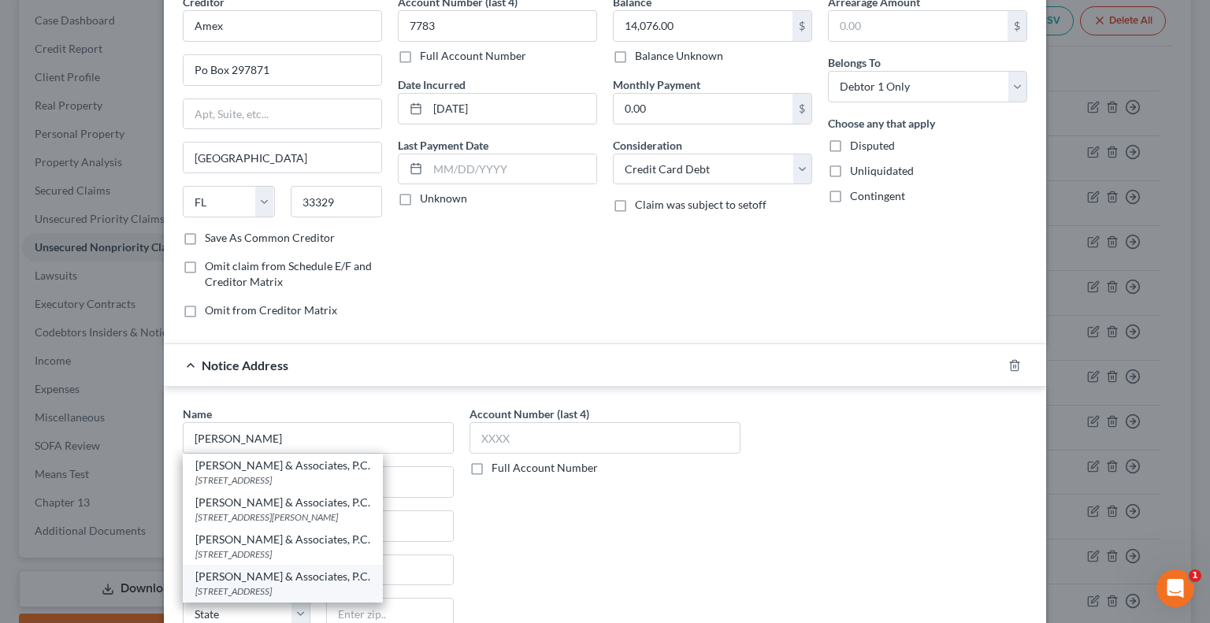
type input "44131"
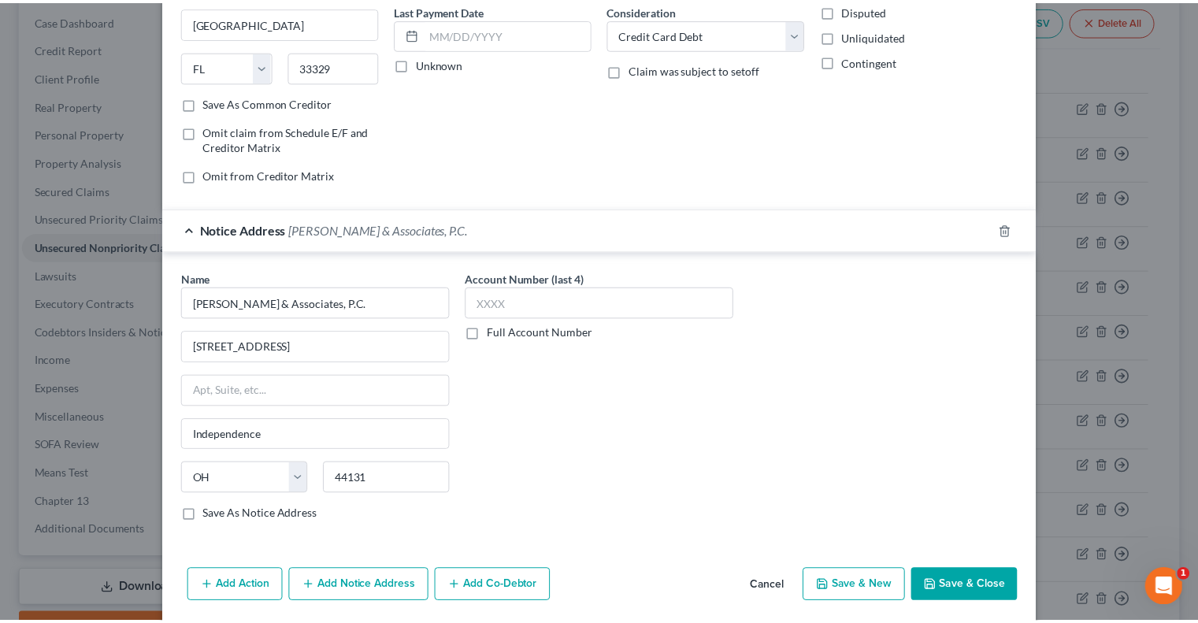
scroll to position [236, 0]
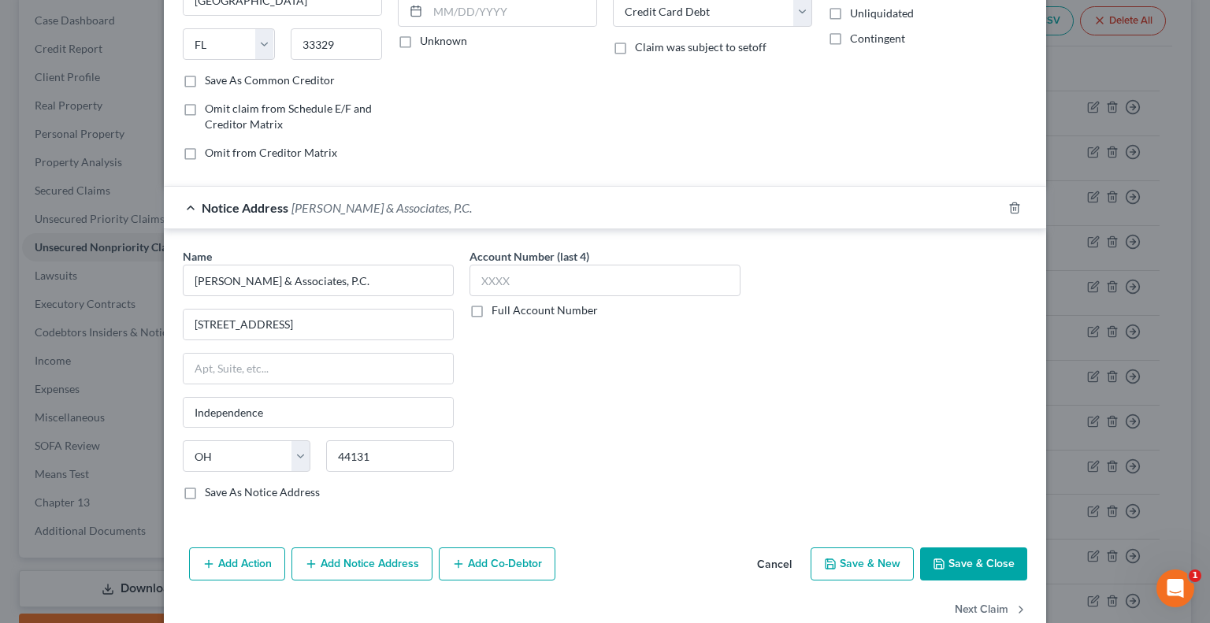
click at [978, 560] on button "Save & Close" at bounding box center [973, 564] width 107 height 33
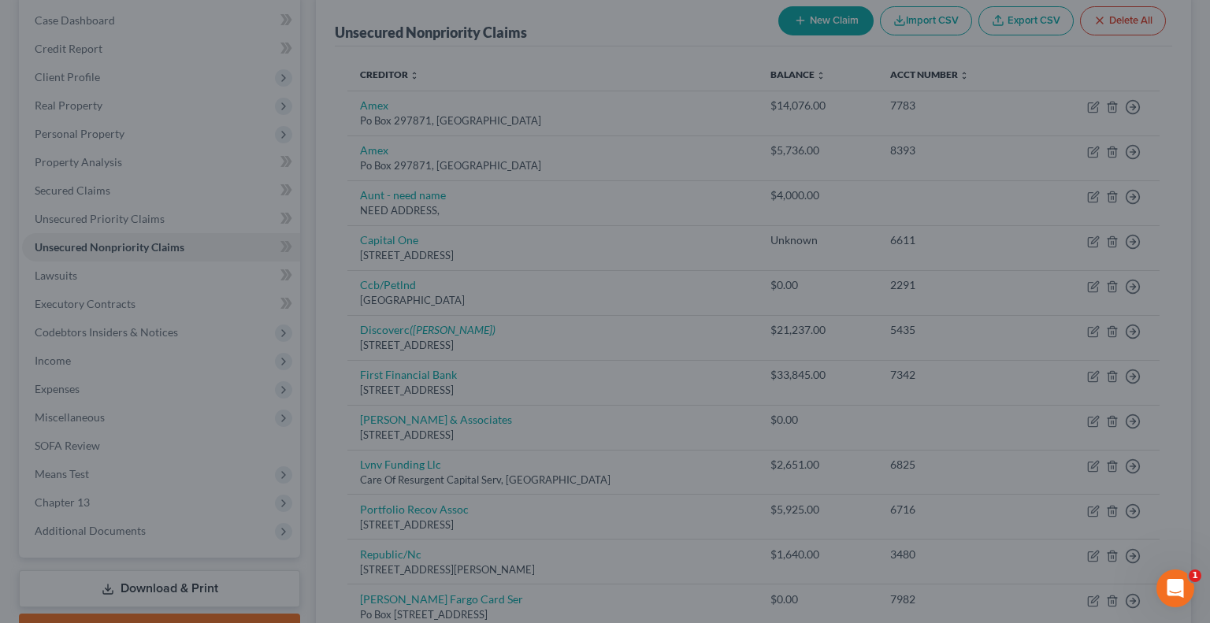
type input "0"
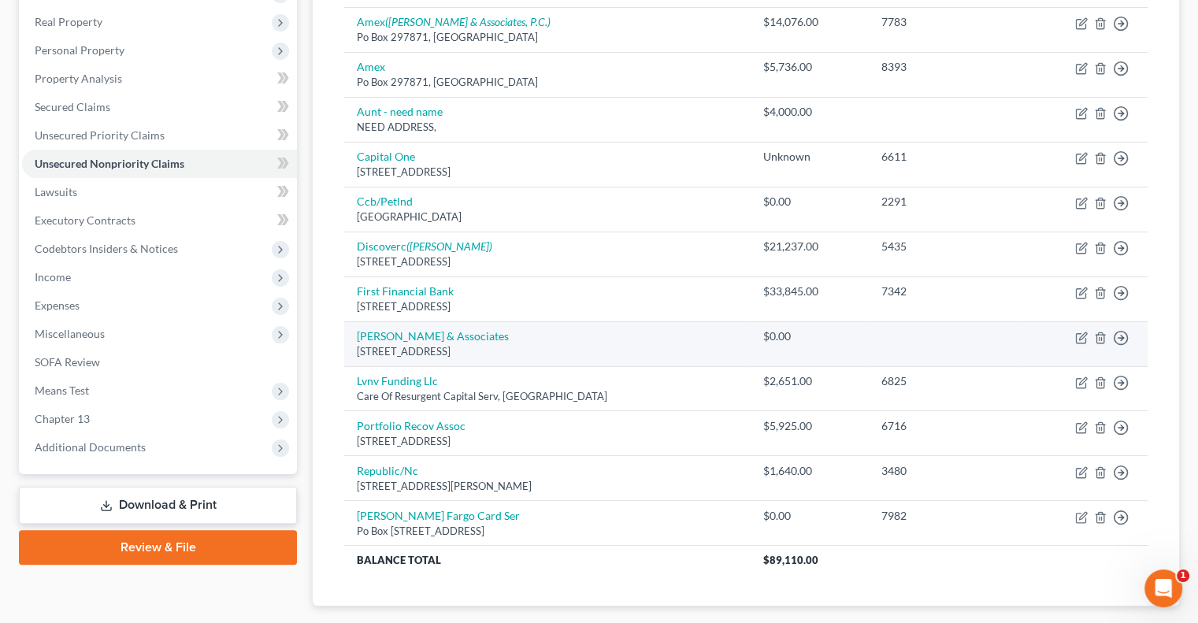
scroll to position [331, 0]
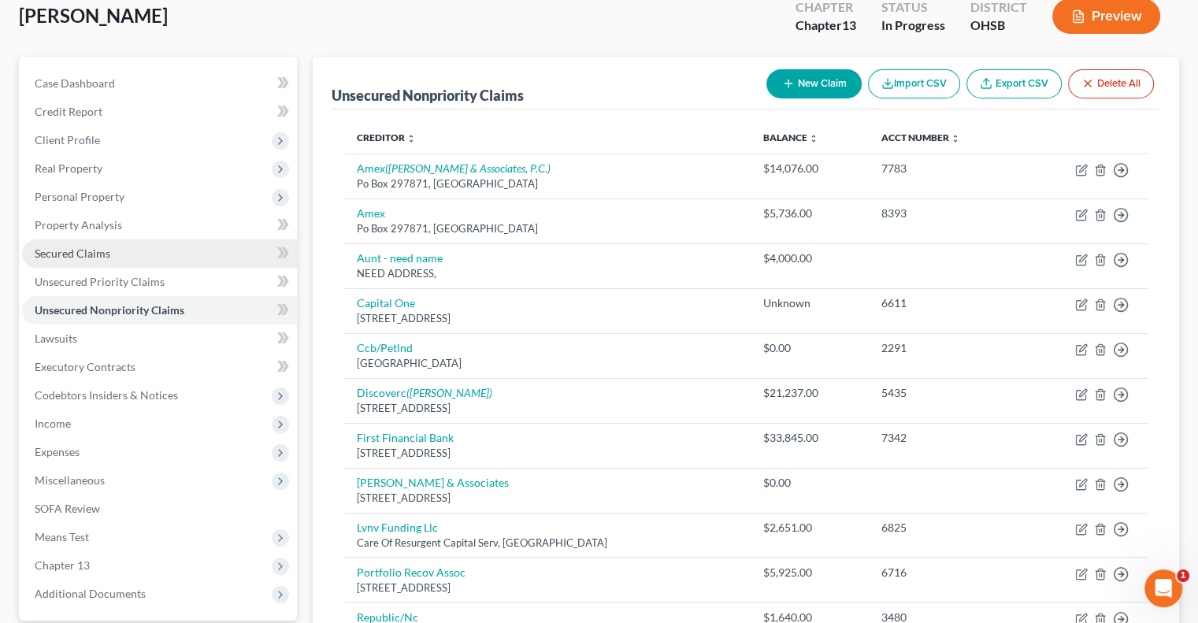
click at [92, 258] on span "Secured Claims" at bounding box center [73, 253] width 76 height 13
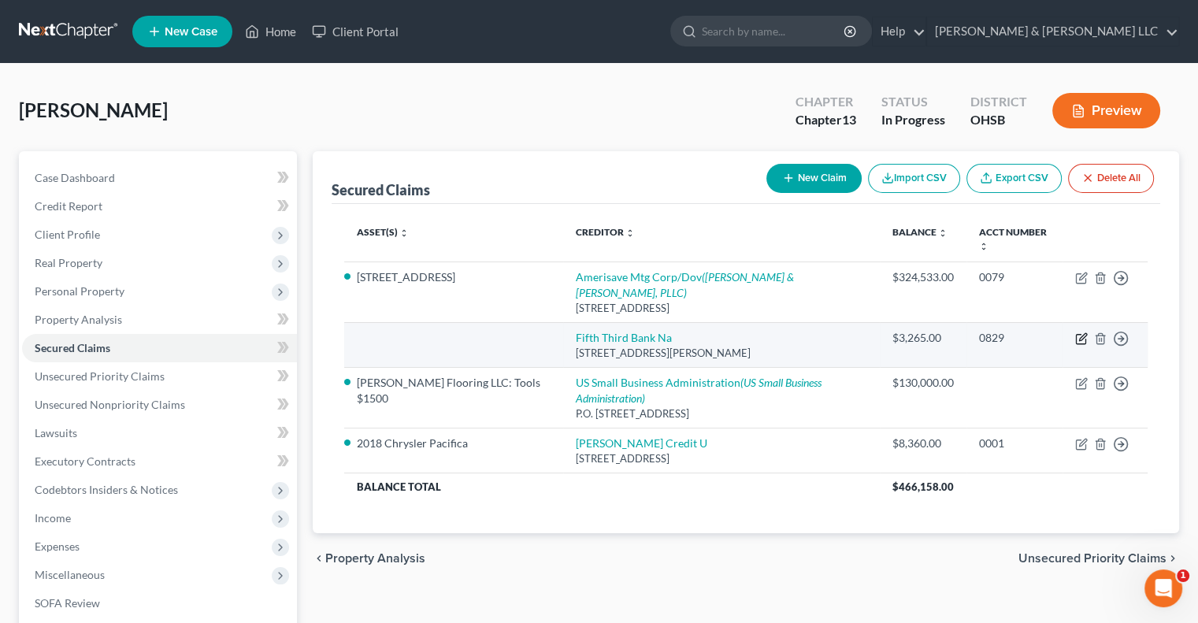
click at [1081, 333] on icon "button" at bounding box center [1082, 336] width 7 height 7
select select "36"
select select "0"
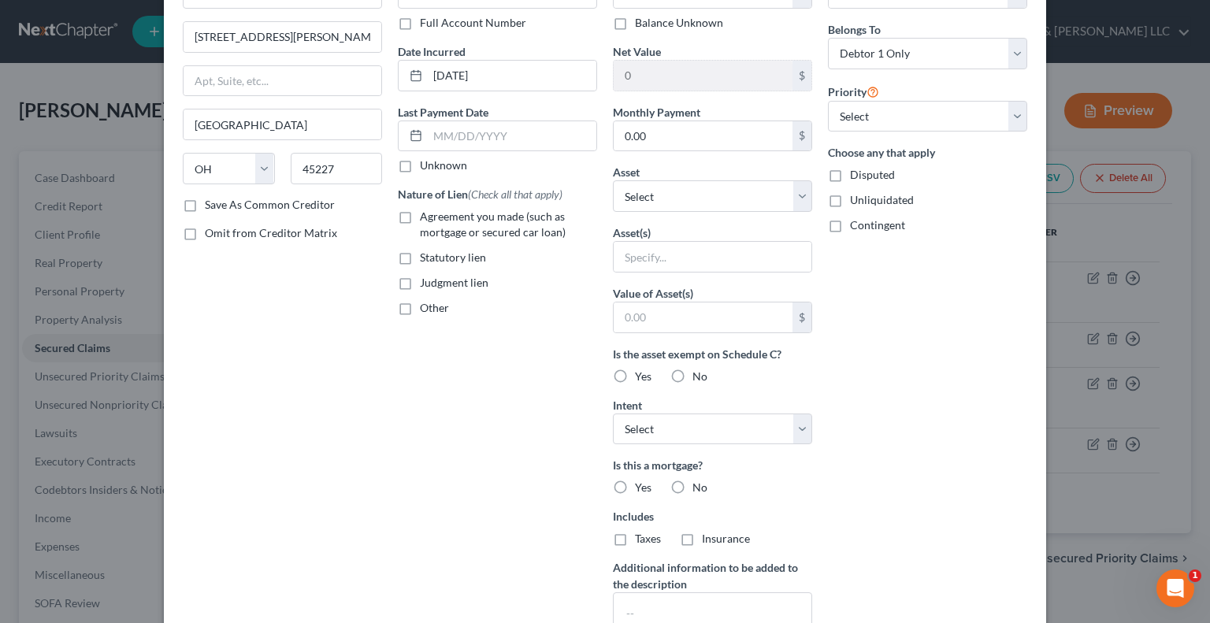
scroll to position [294, 0]
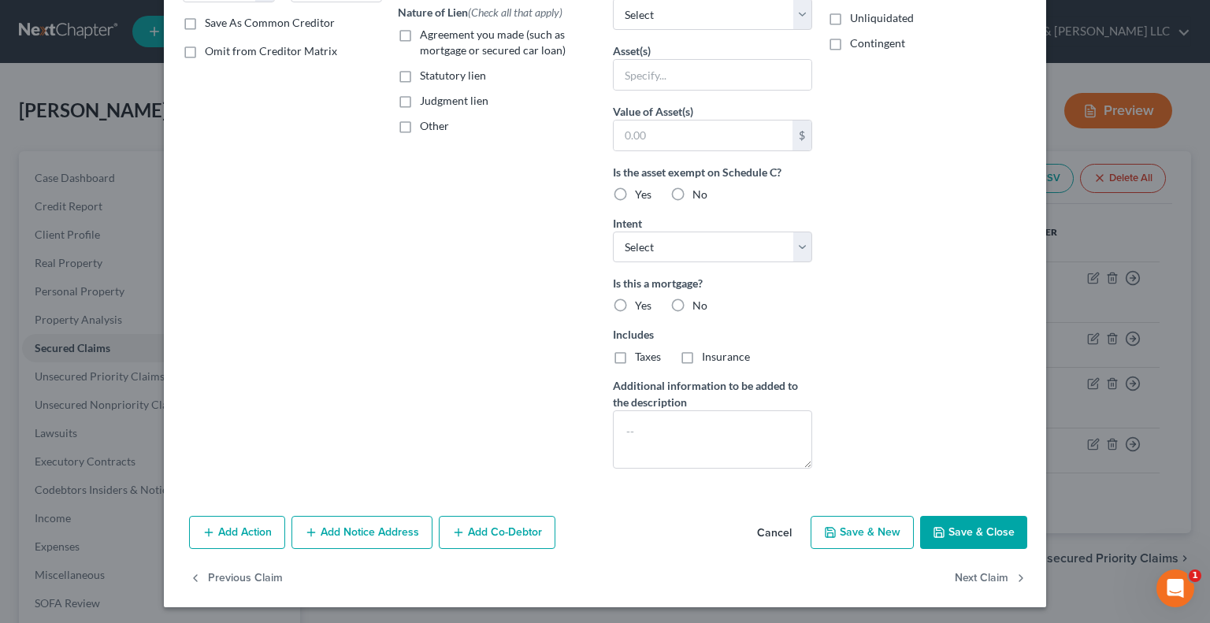
click at [358, 525] on button "Add Notice Address" at bounding box center [361, 532] width 141 height 33
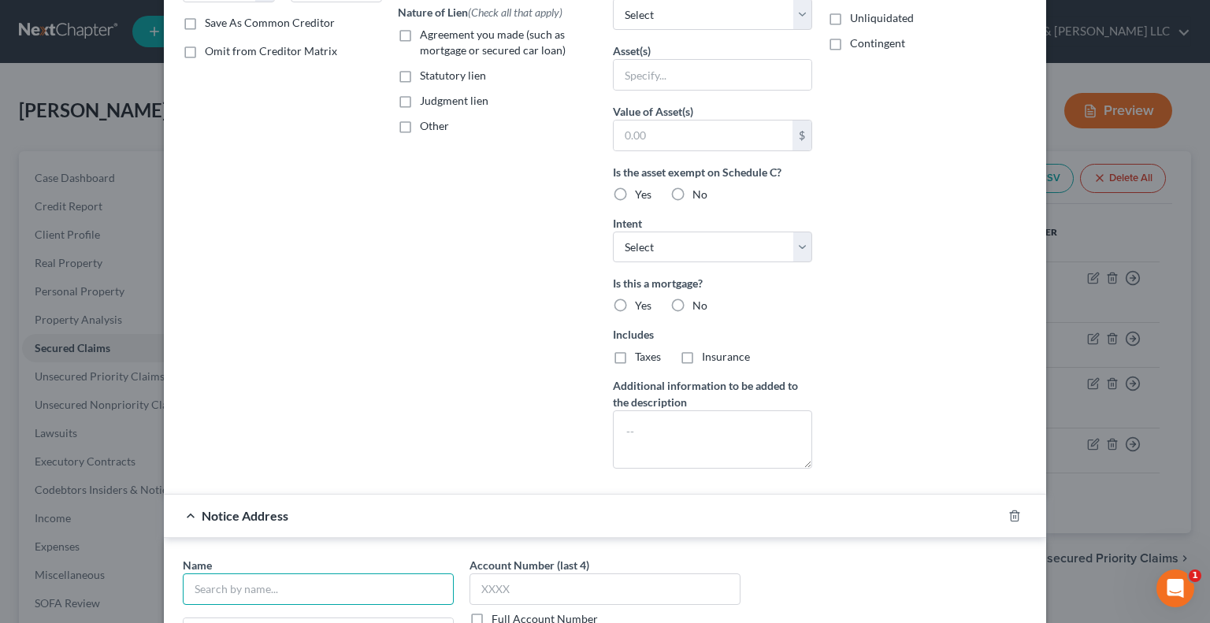
click at [299, 582] on input "text" at bounding box center [318, 590] width 271 height 32
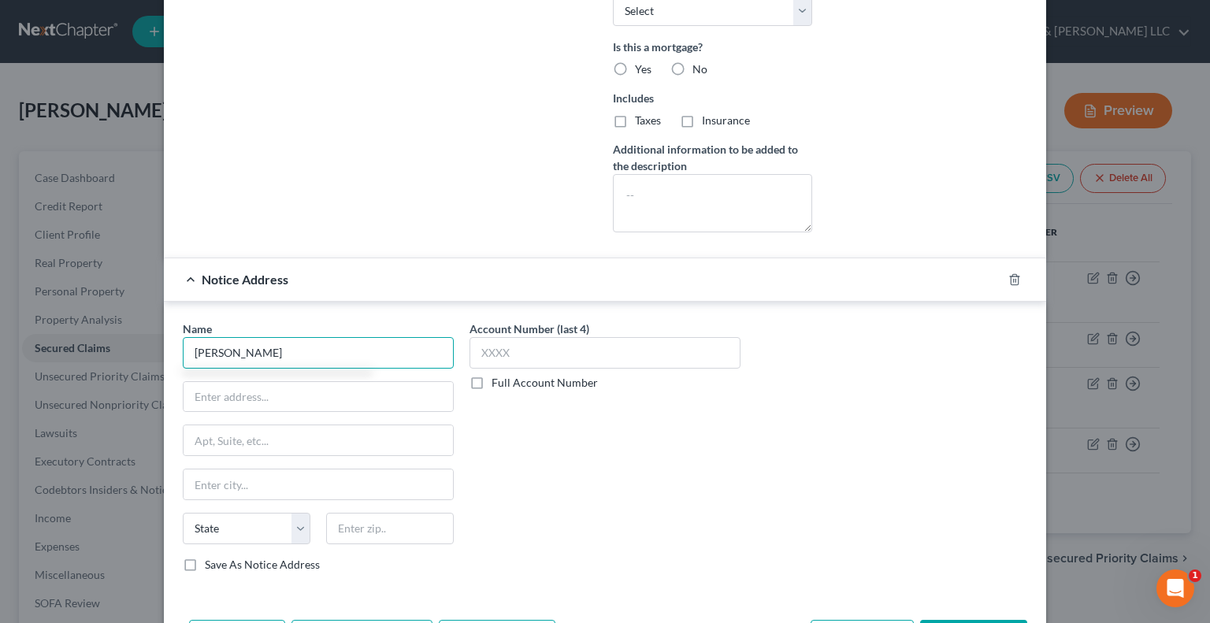
scroll to position [609, 0]
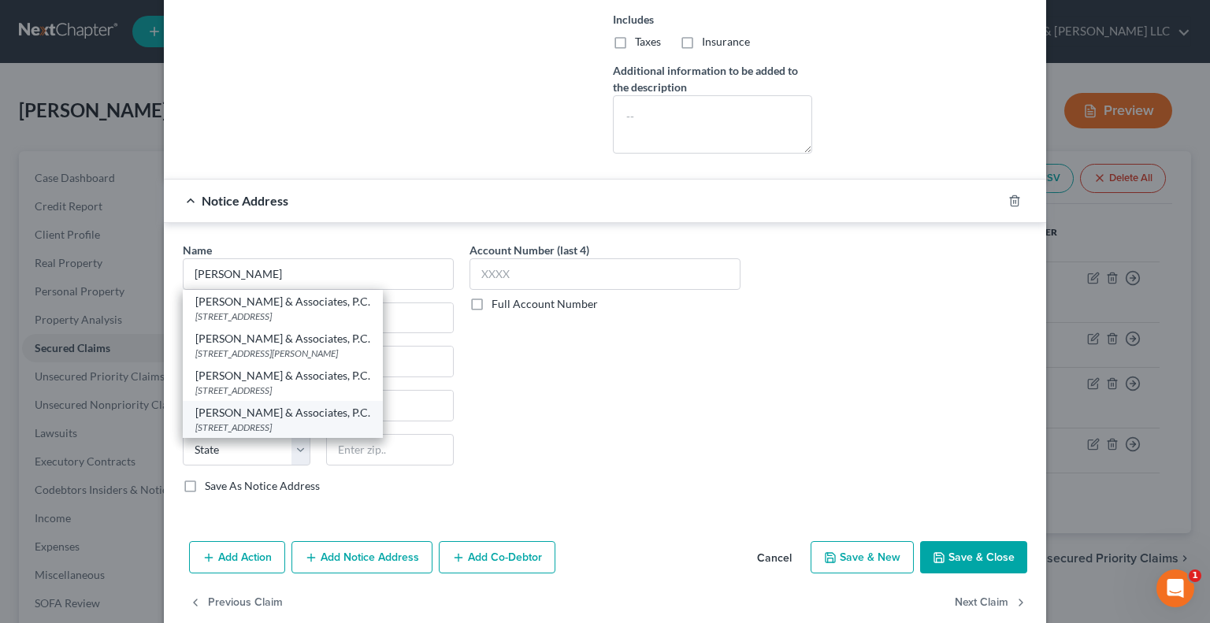
click at [249, 416] on div "Zwicker & Associates, P.C." at bounding box center [282, 413] width 175 height 16
type input "Zwicker & Associates, P.C."
type input "4511 ROCKSIDE ROAD SUITE 210"
type input "Independence"
select select "36"
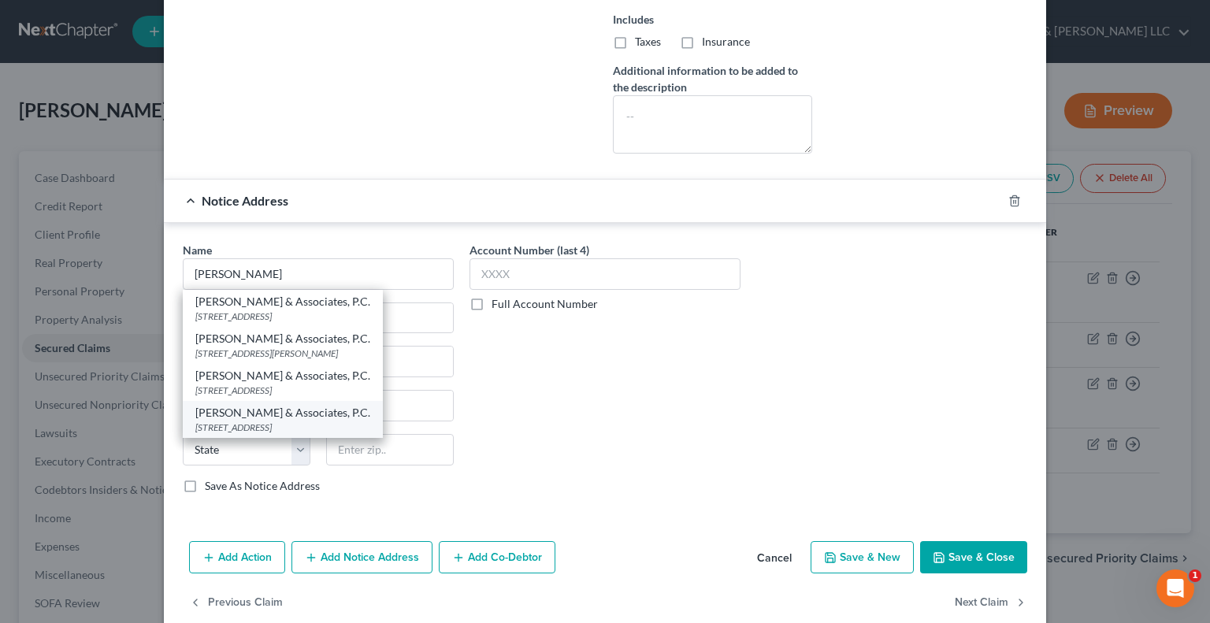
type input "44131"
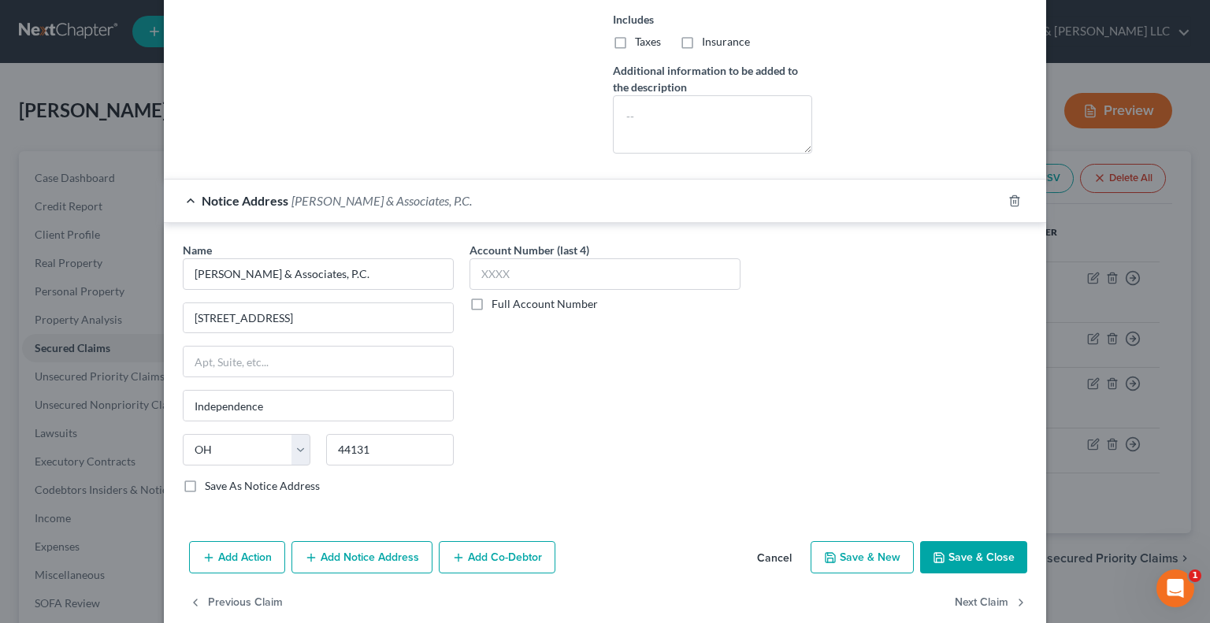
click at [956, 549] on button "Save & Close" at bounding box center [973, 557] width 107 height 33
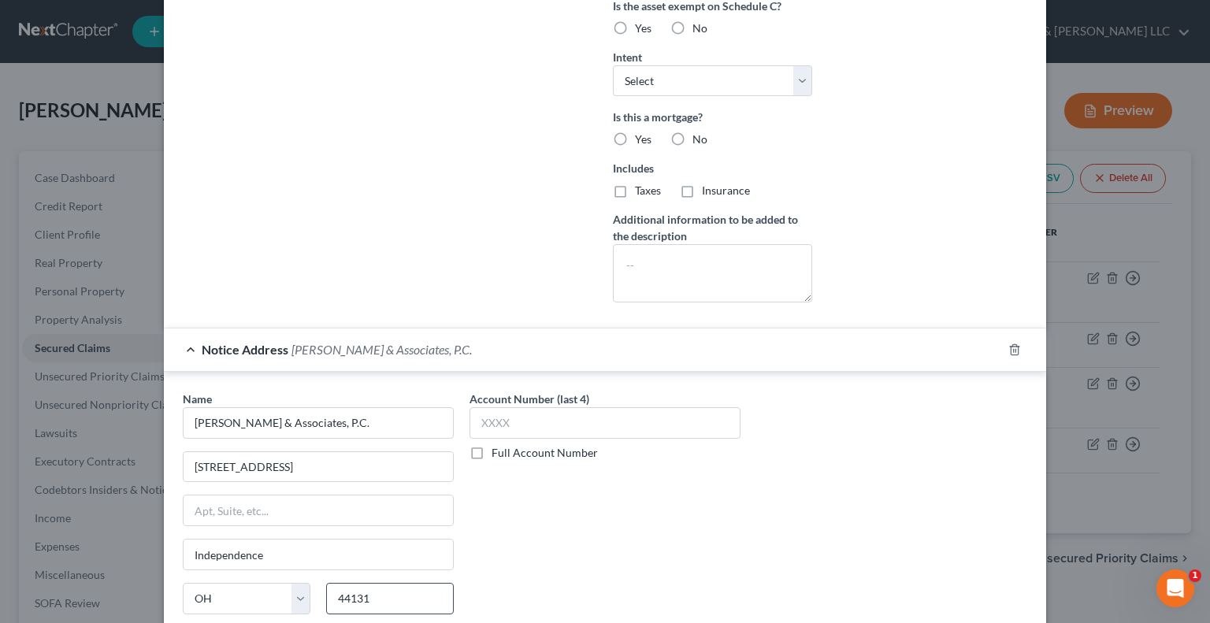
type input "0"
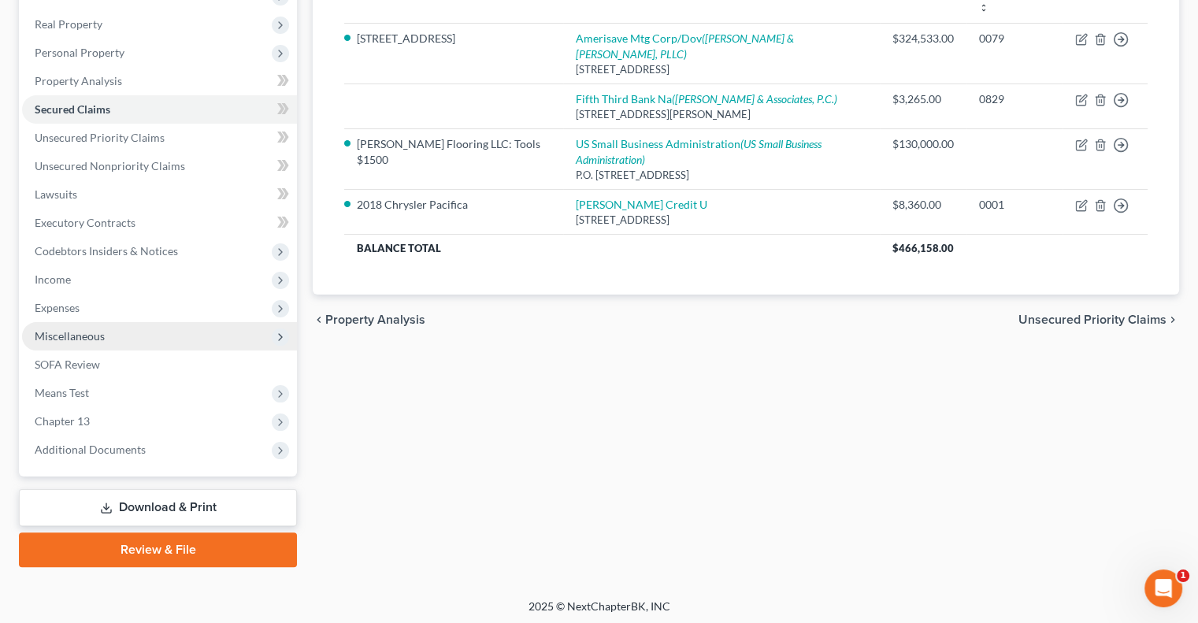
scroll to position [241, 0]
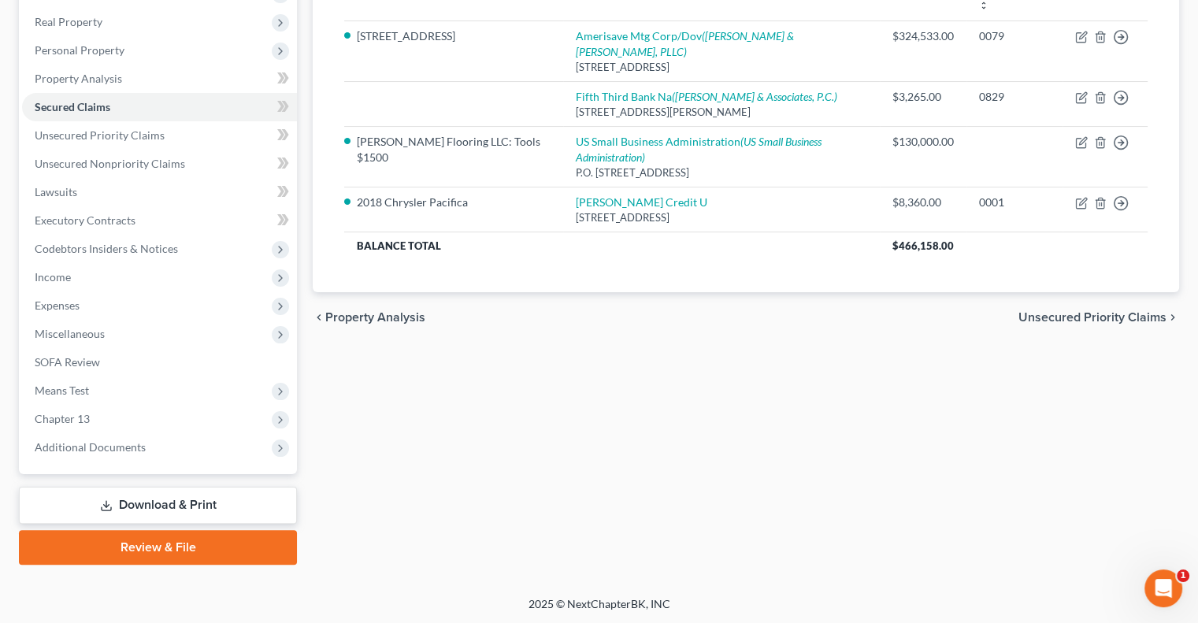
click at [172, 510] on link "Download & Print" at bounding box center [158, 505] width 278 height 37
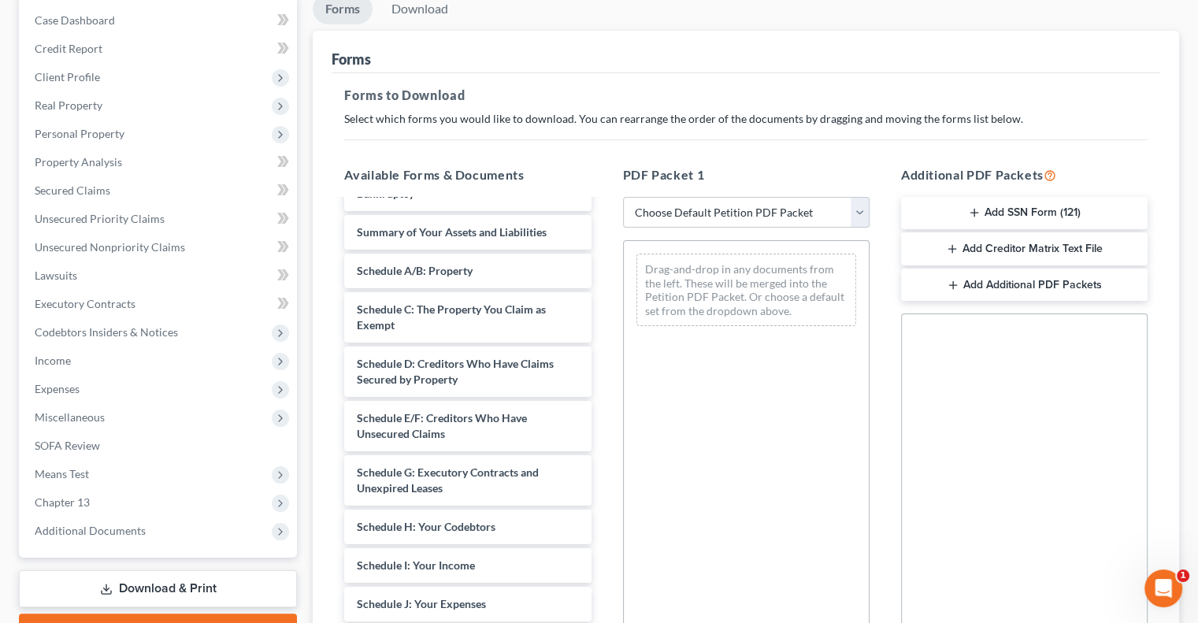
scroll to position [158, 0]
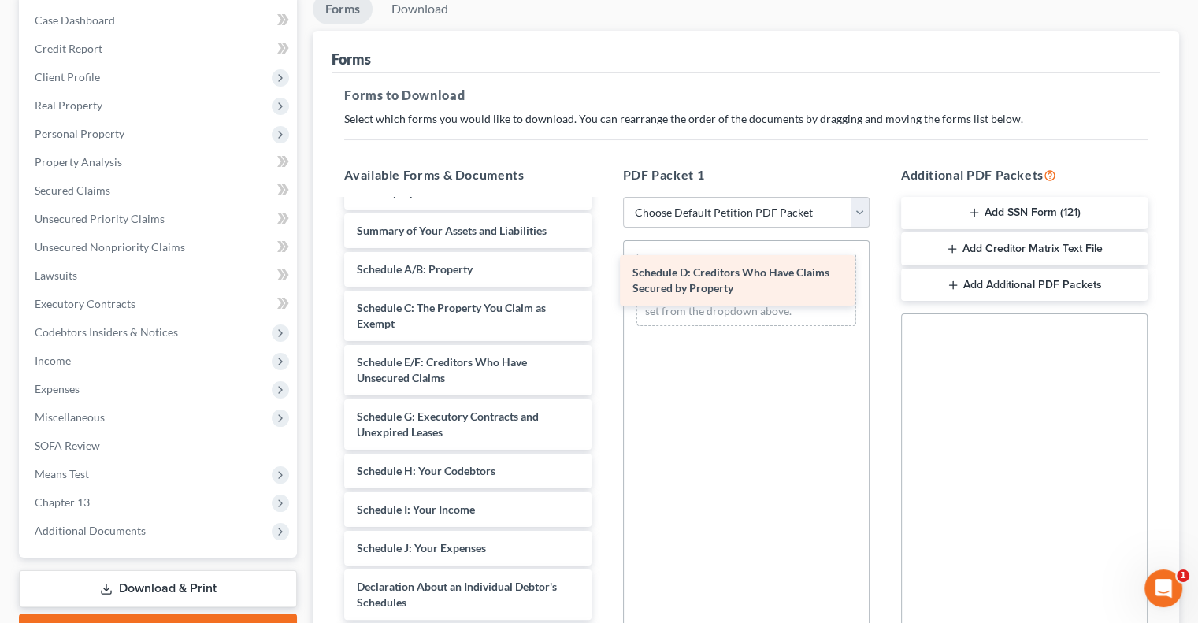
drag, startPoint x: 475, startPoint y: 396, endPoint x: 752, endPoint y: 291, distance: 296.5
click at [603, 291] on div "Schedule D: Creditors Who Have Claims Secured by Property Huffman, Justin-pdf S…" at bounding box center [468, 471] width 272 height 856
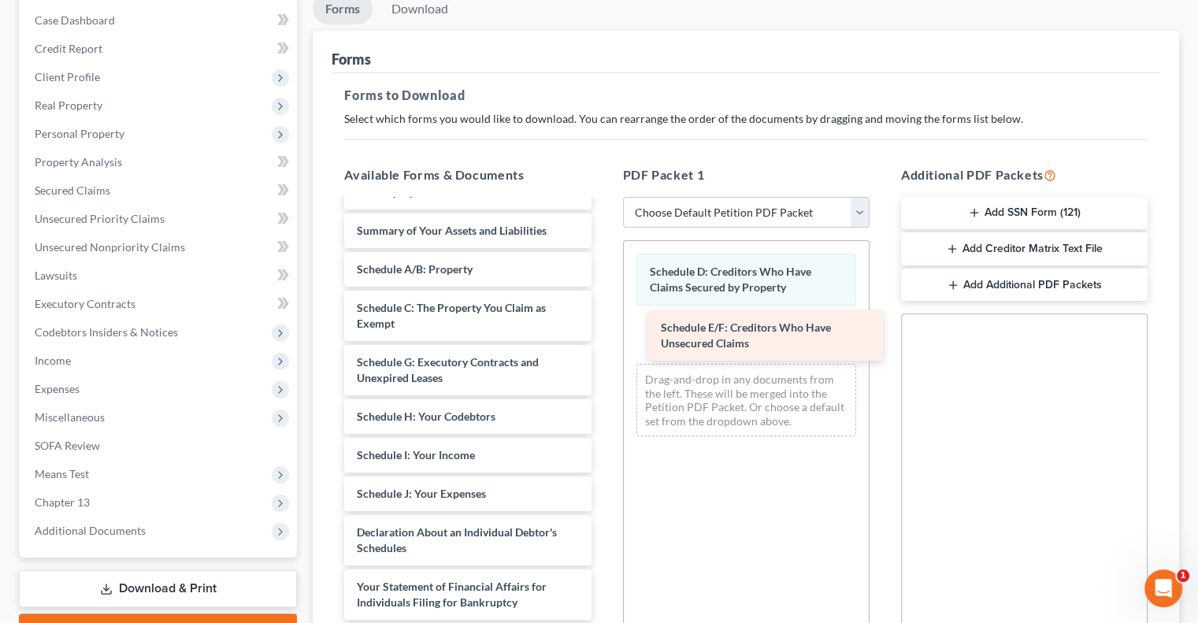
drag, startPoint x: 423, startPoint y: 392, endPoint x: 722, endPoint y: 343, distance: 302.6
click at [603, 343] on div "Schedule E/F: Creditors Who Have Unsecured Claims Huffman, Justin-pdf Statement…" at bounding box center [468, 443] width 272 height 801
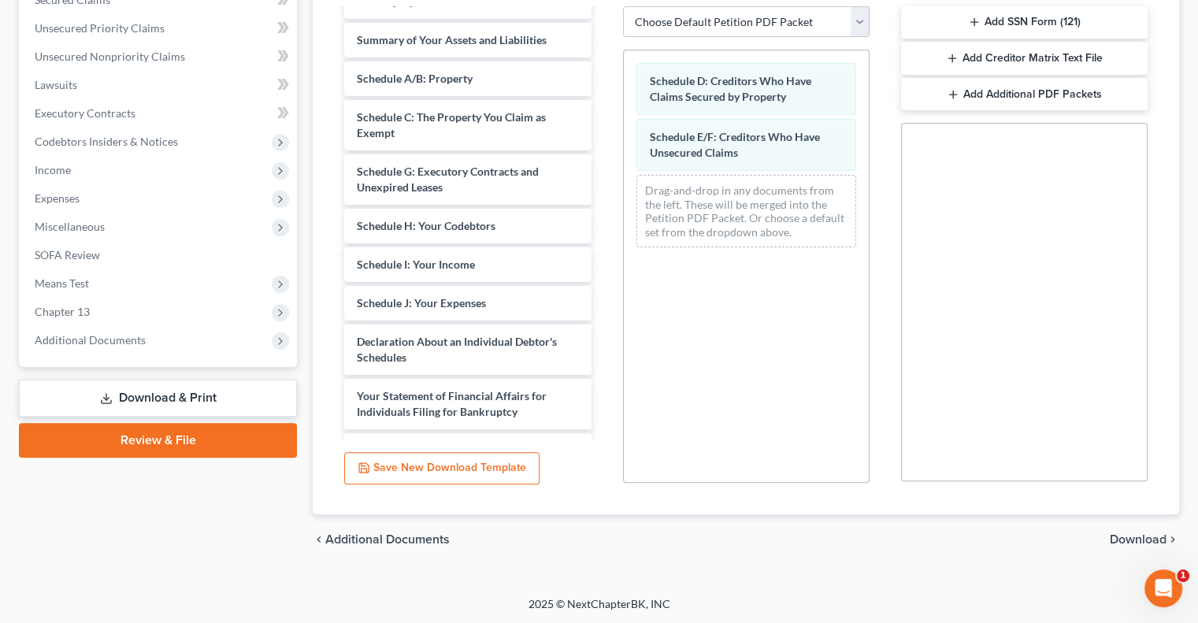
click at [1112, 534] on span "Download" at bounding box center [1138, 539] width 57 height 13
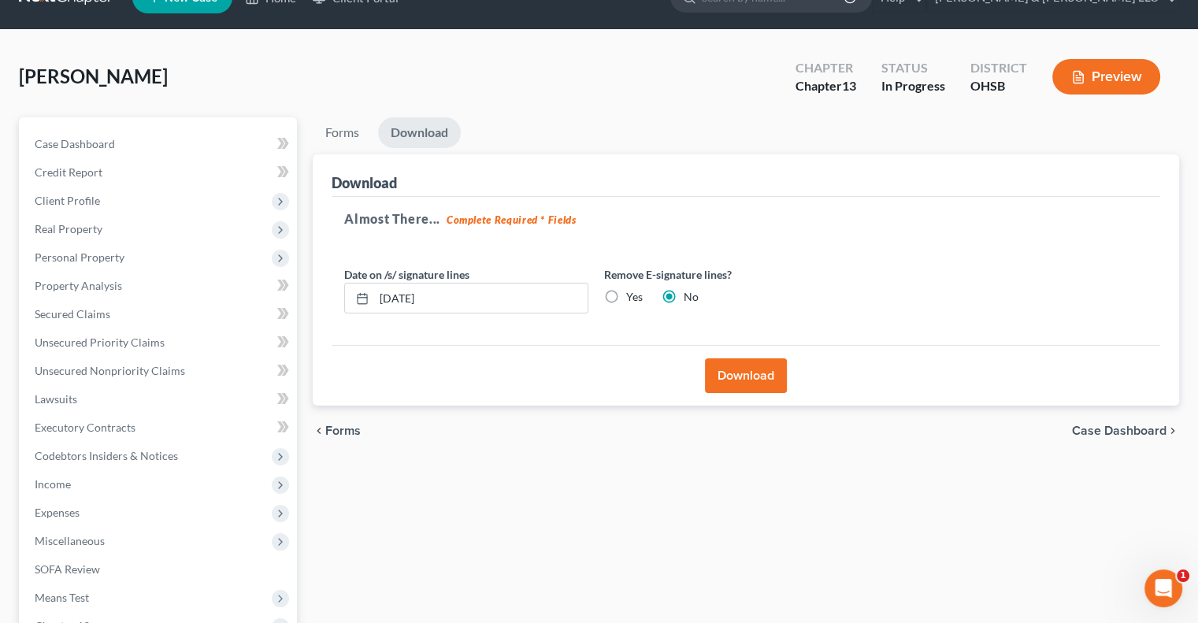
scroll to position [5, 0]
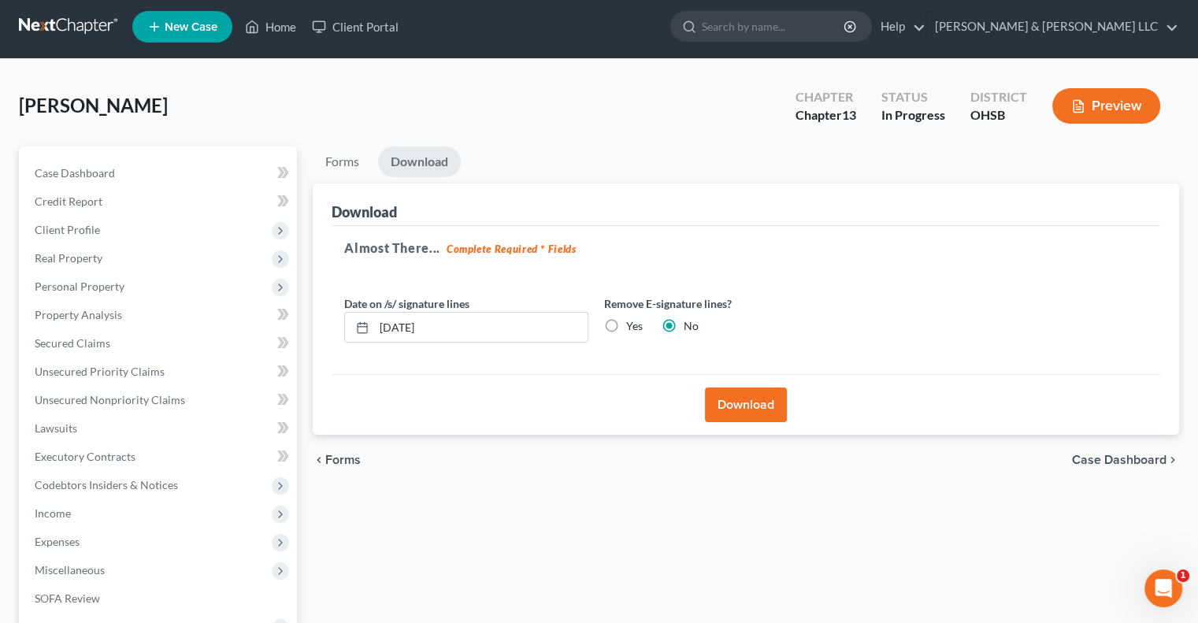
click at [730, 399] on button "Download" at bounding box center [746, 405] width 82 height 35
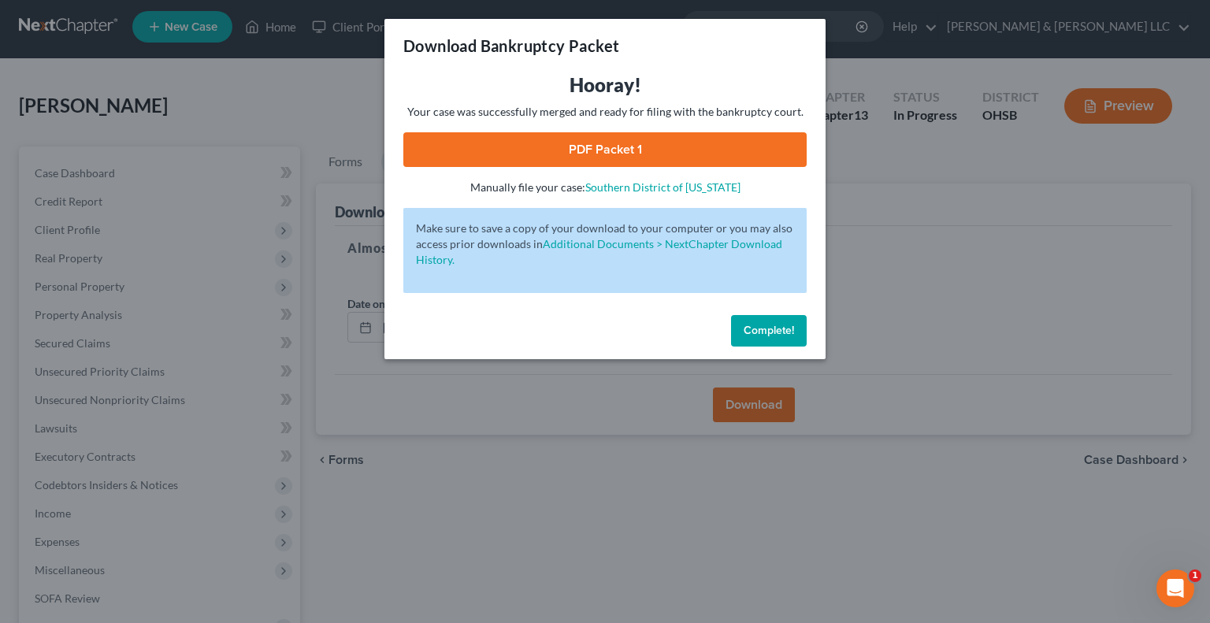
click at [574, 158] on link "PDF Packet 1" at bounding box center [604, 149] width 403 height 35
click at [778, 342] on button "Complete!" at bounding box center [769, 331] width 76 height 32
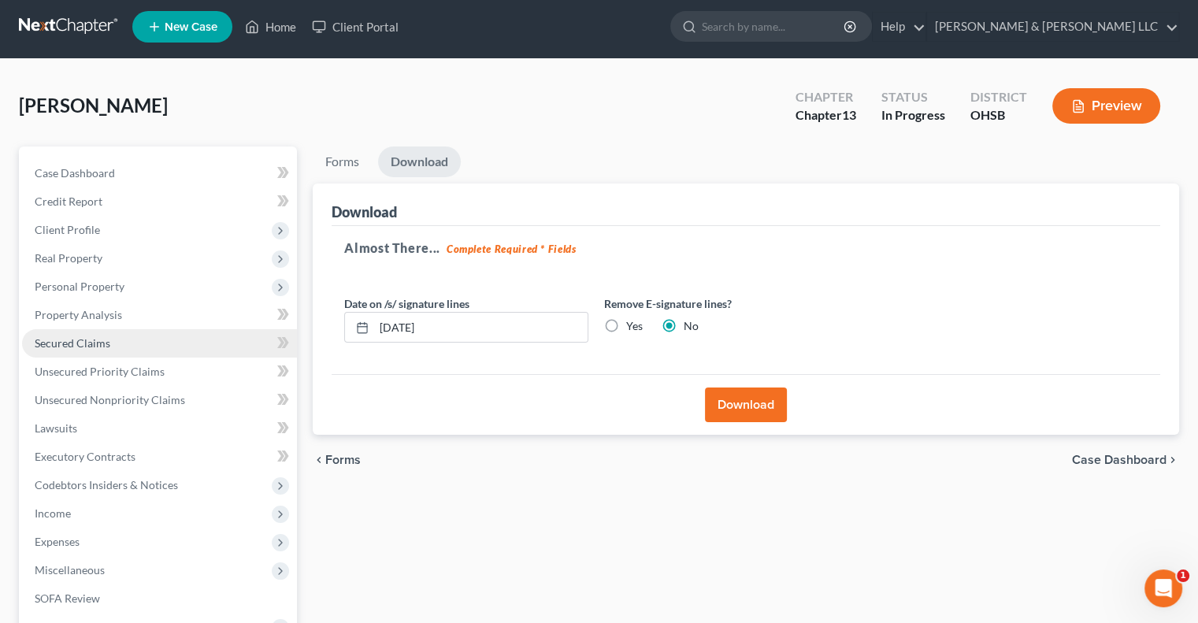
click at [101, 347] on span "Secured Claims" at bounding box center [73, 342] width 76 height 13
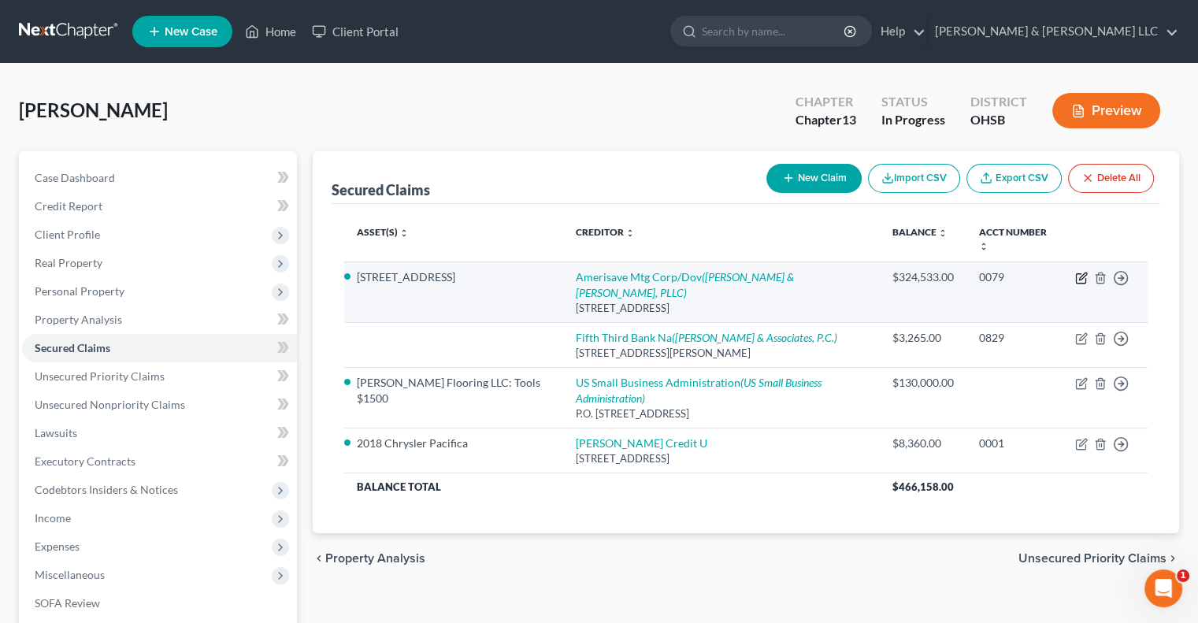
click at [1076, 273] on icon "button" at bounding box center [1081, 278] width 13 height 13
select select "14"
select select "0"
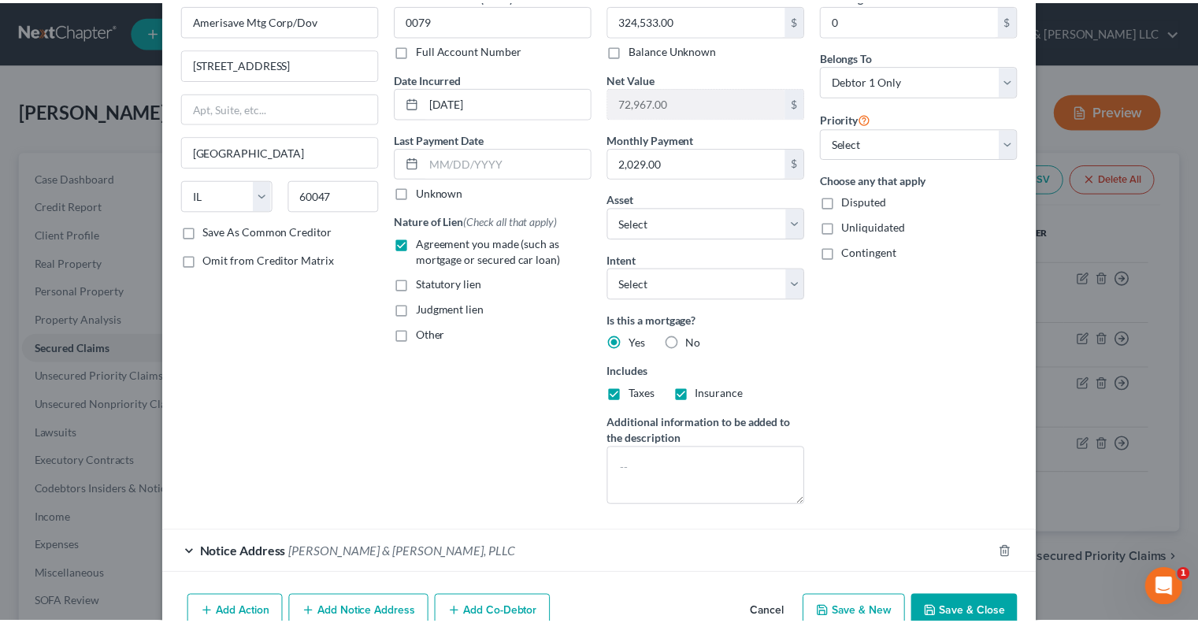
scroll to position [165, 0]
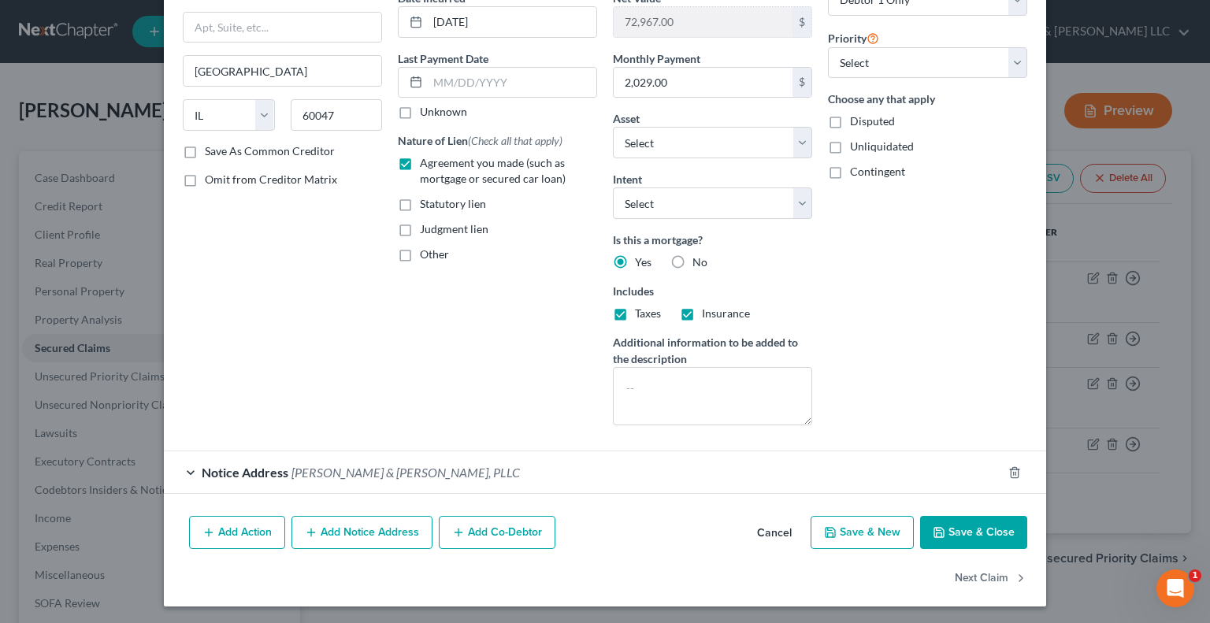
click at [955, 529] on button "Save & Close" at bounding box center [973, 532] width 107 height 33
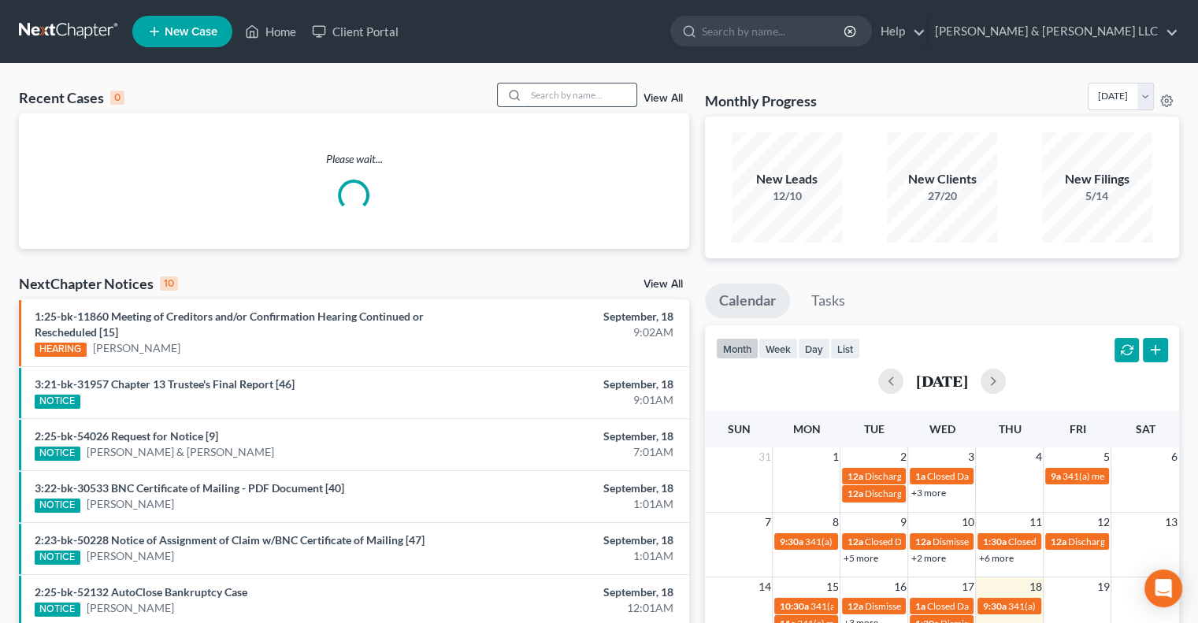
click at [566, 98] on input "search" at bounding box center [581, 95] width 110 height 23
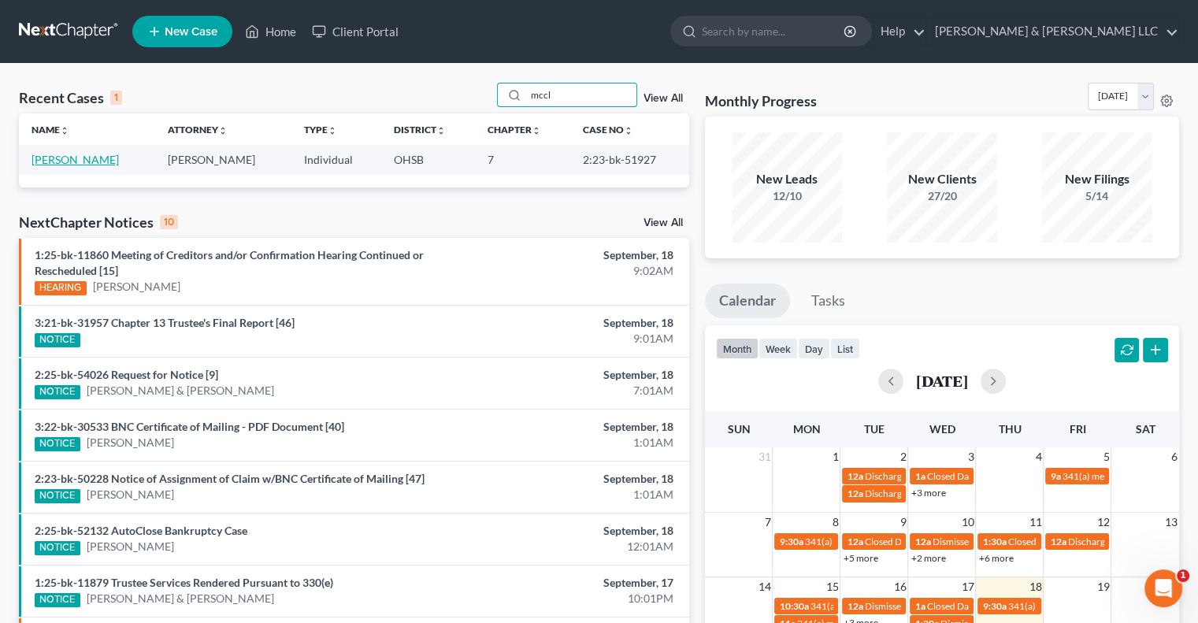
type input "mccl"
click at [101, 162] on link "[PERSON_NAME]" at bounding box center [75, 159] width 87 height 13
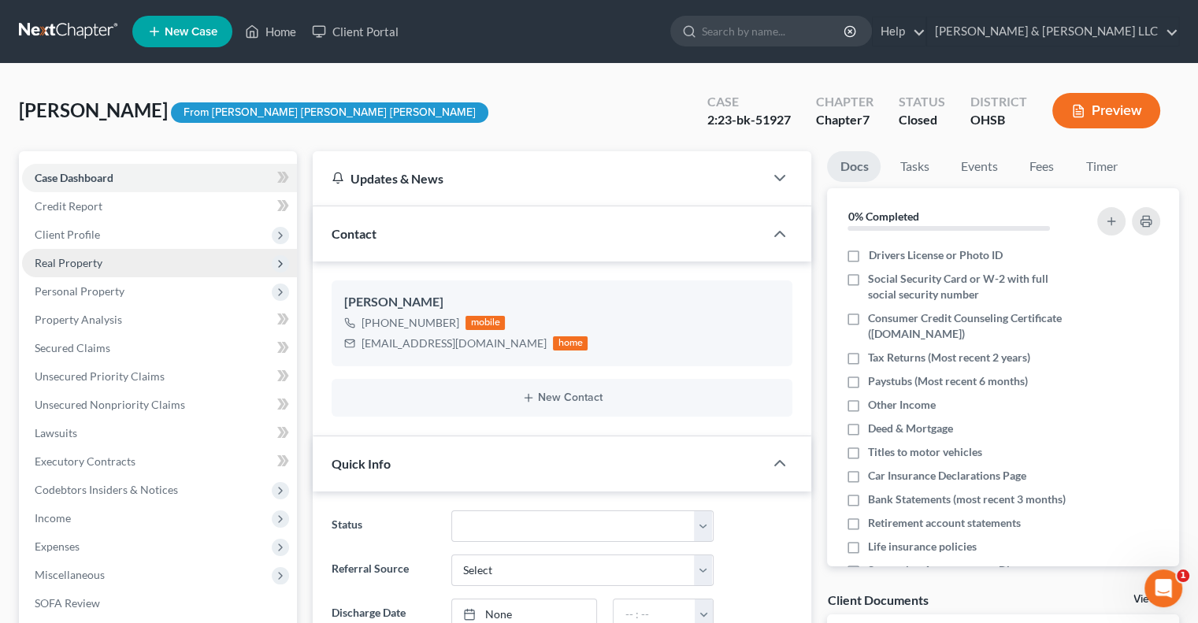
click at [70, 272] on span "Real Property" at bounding box center [159, 263] width 275 height 28
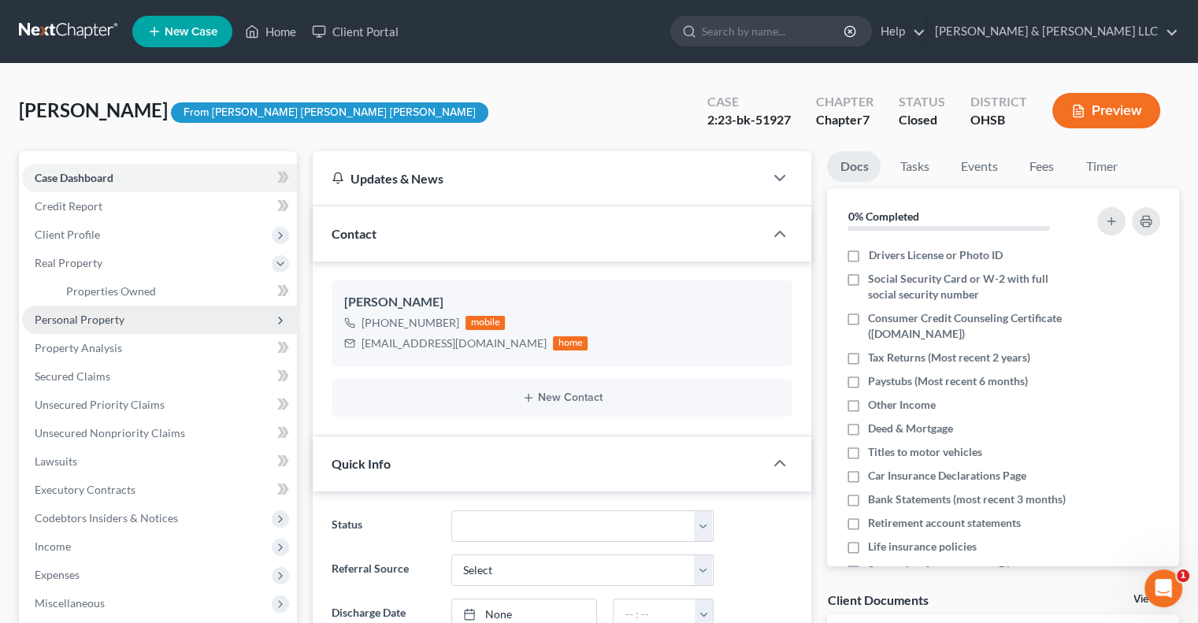
click at [95, 306] on span "Personal Property" at bounding box center [159, 320] width 275 height 28
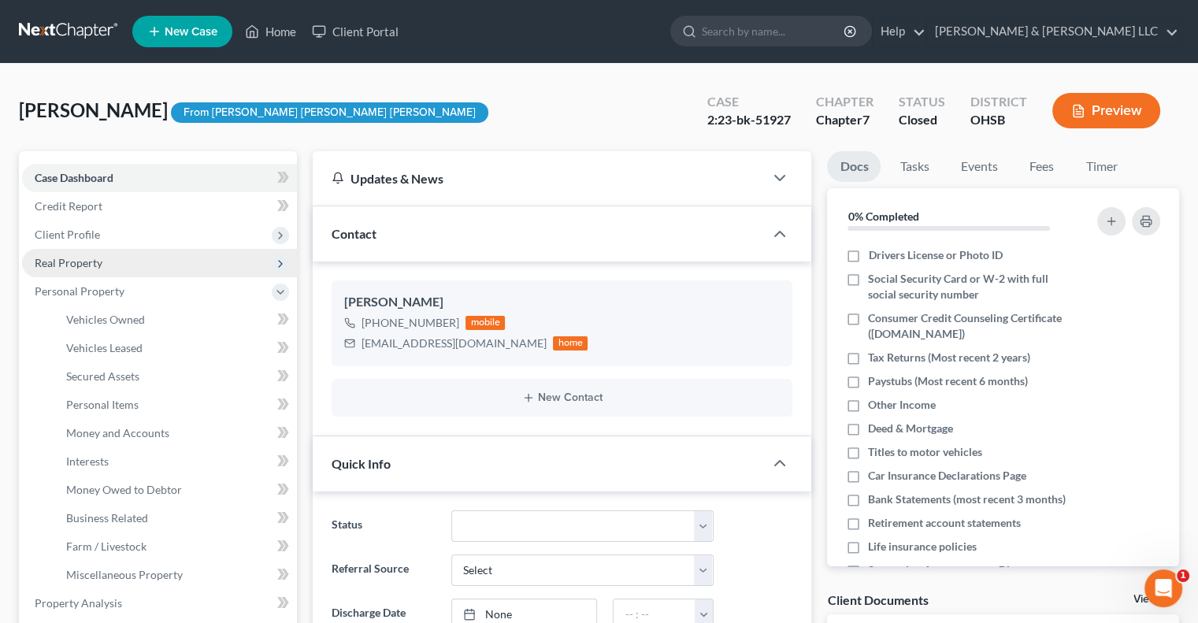
click at [83, 272] on span "Real Property" at bounding box center [159, 263] width 275 height 28
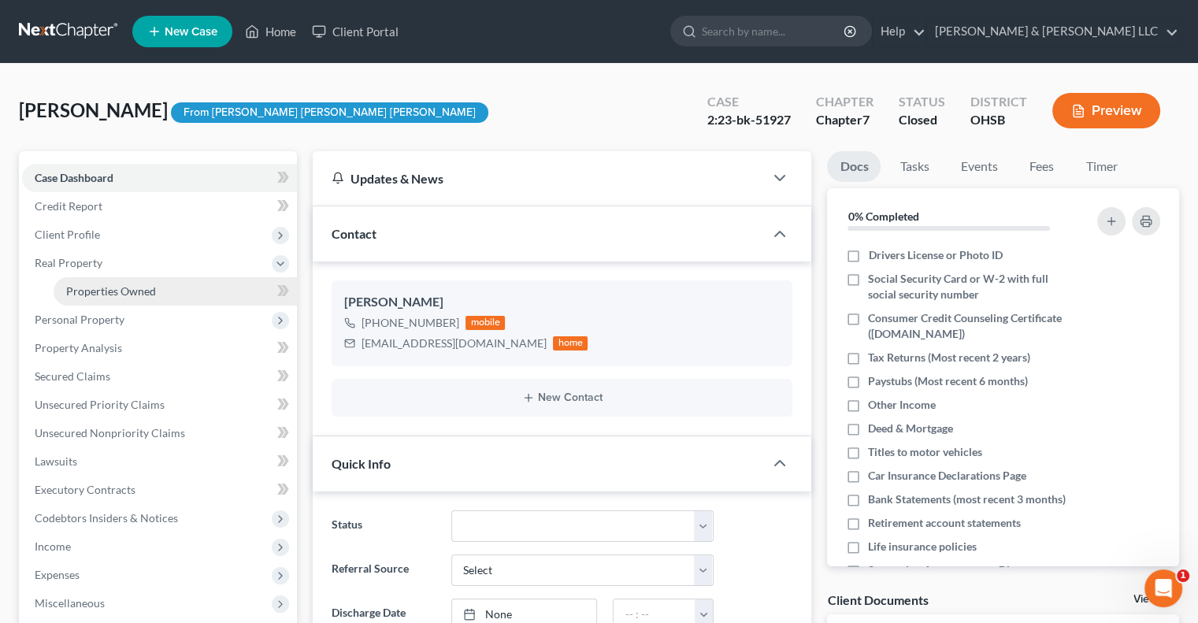
click at [114, 286] on span "Properties Owned" at bounding box center [111, 290] width 90 height 13
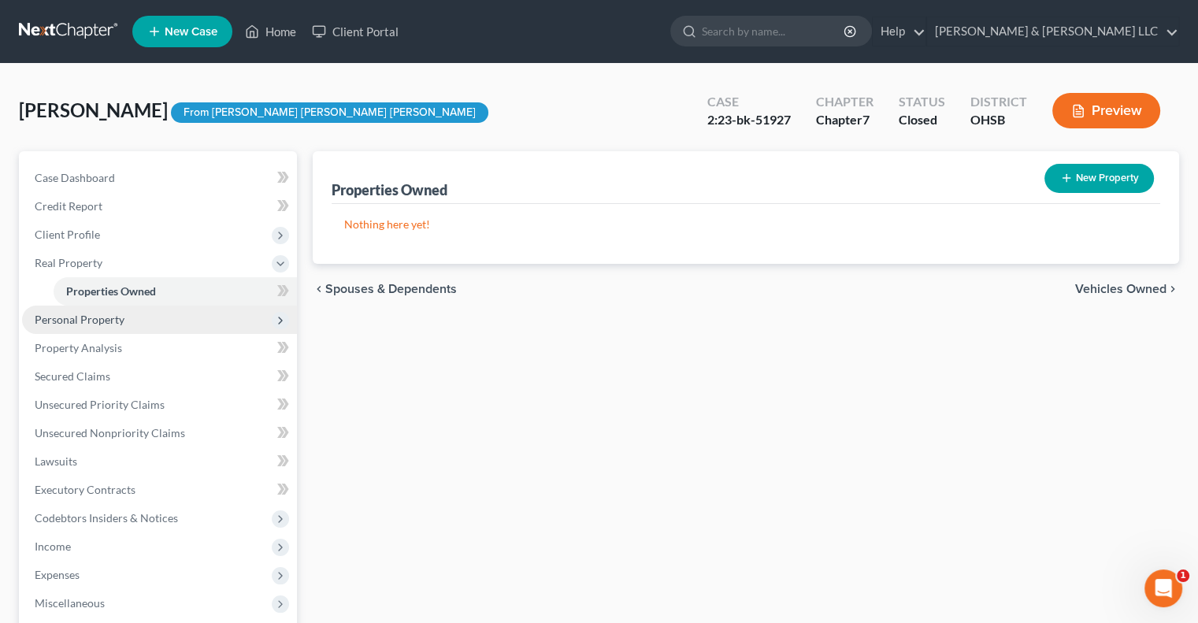
click at [110, 322] on span "Personal Property" at bounding box center [80, 319] width 90 height 13
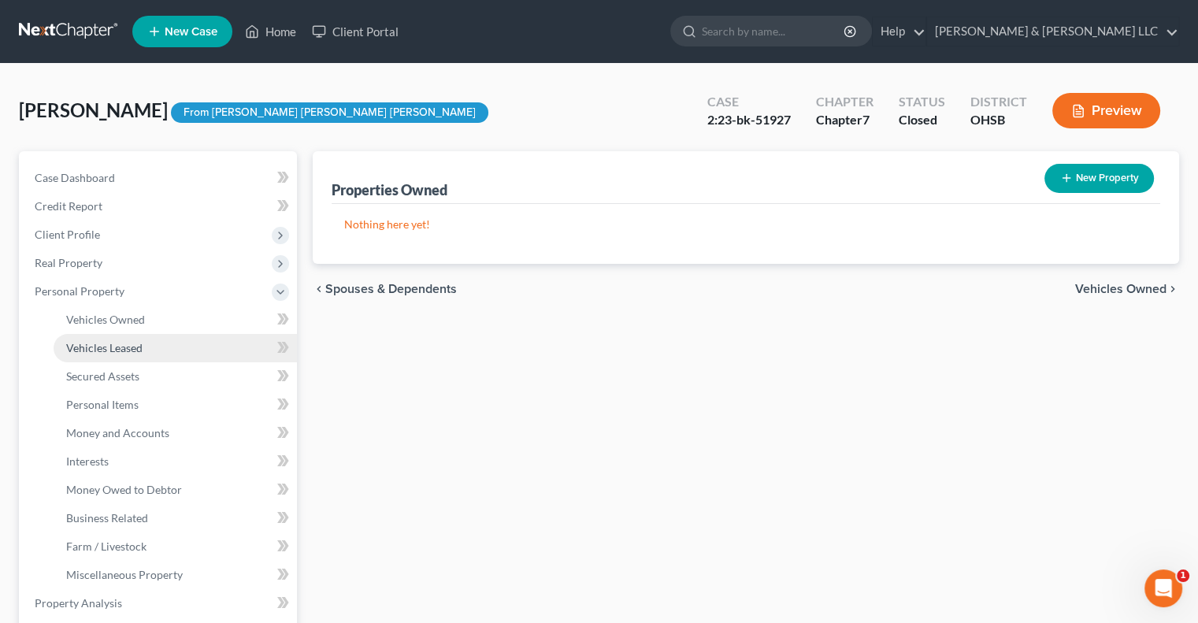
click at [116, 337] on link "Vehicles Leased" at bounding box center [175, 348] width 243 height 28
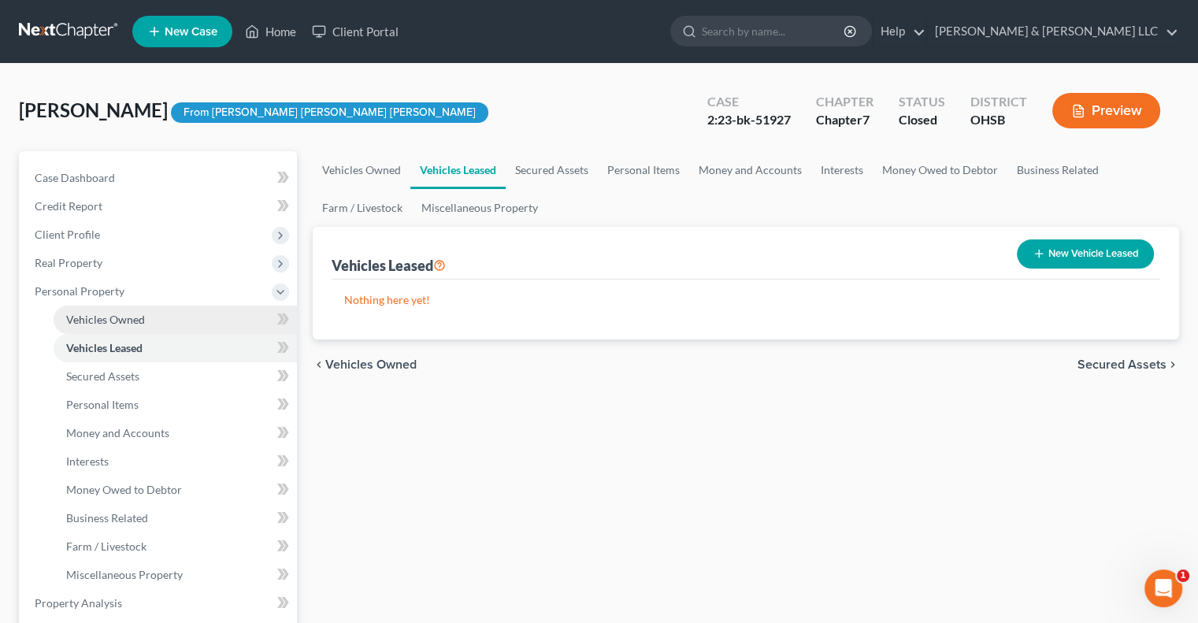
click at [110, 324] on span "Vehicles Owned" at bounding box center [105, 319] width 79 height 13
